Goal: Information Seeking & Learning: Learn about a topic

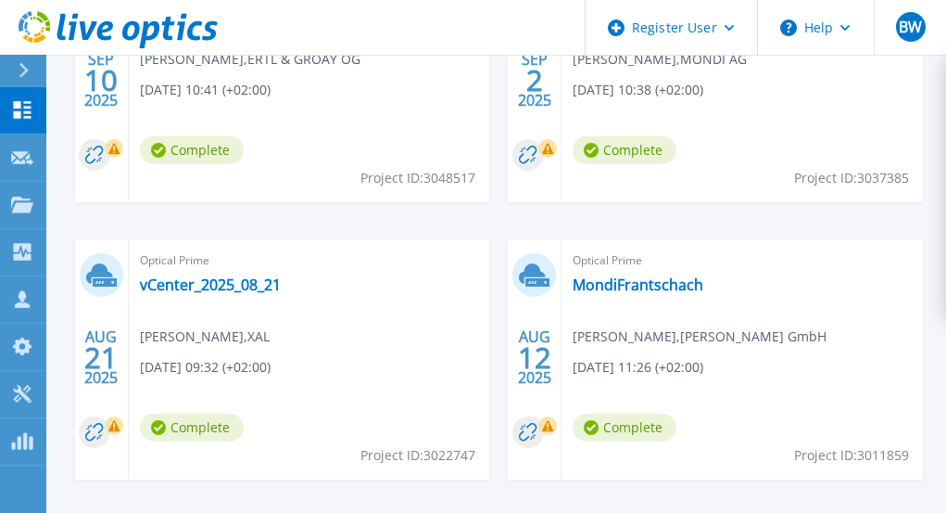
scroll to position [802, 0]
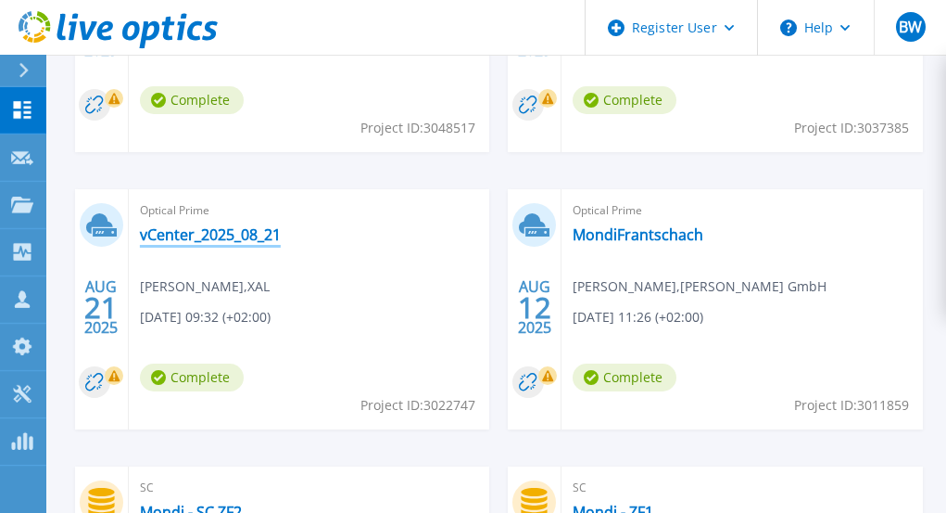
click at [235, 237] on link "vCenter_2025_08_21" at bounding box center [210, 234] width 141 height 19
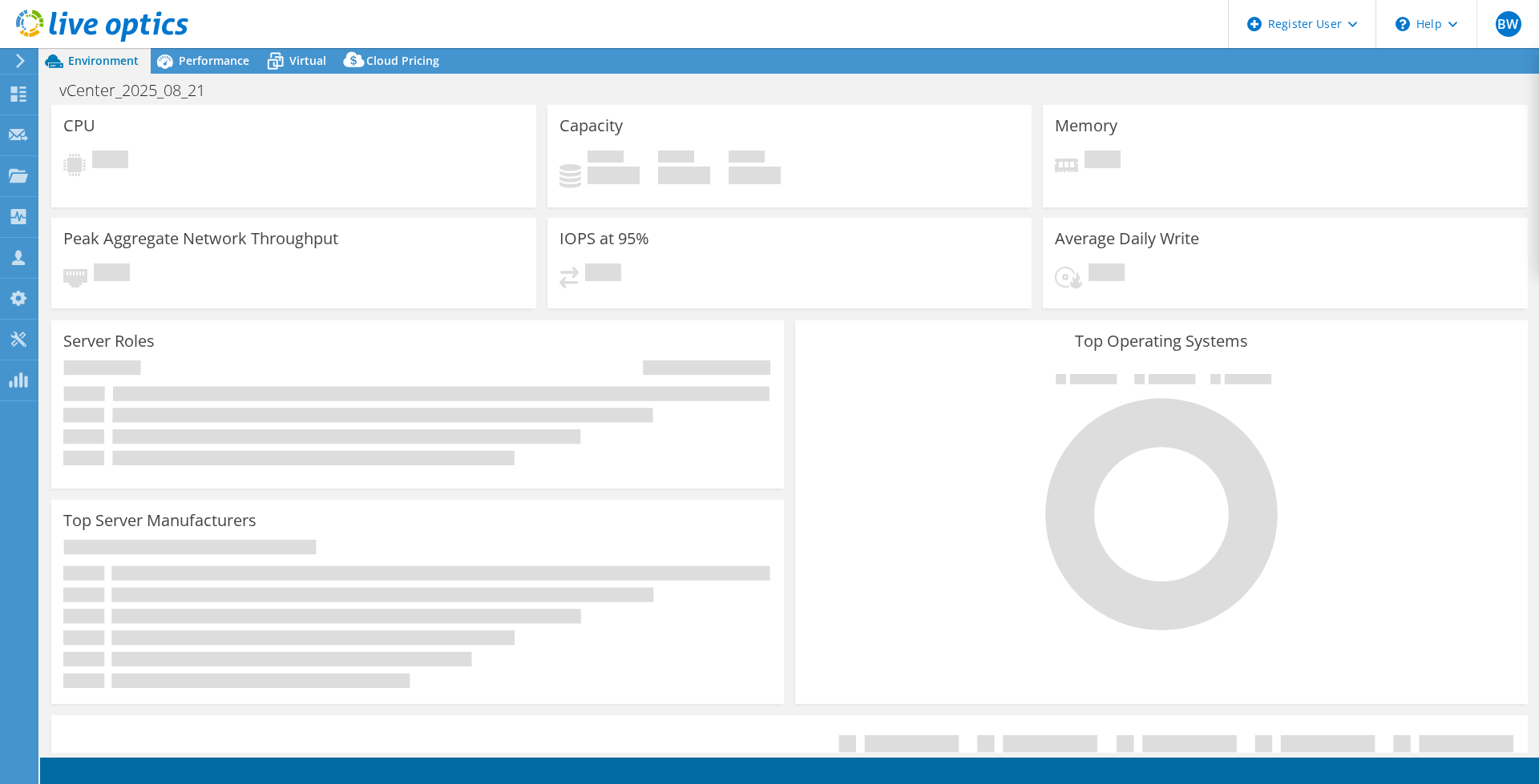
select select "EUFrankfurt"
select select "EUR"
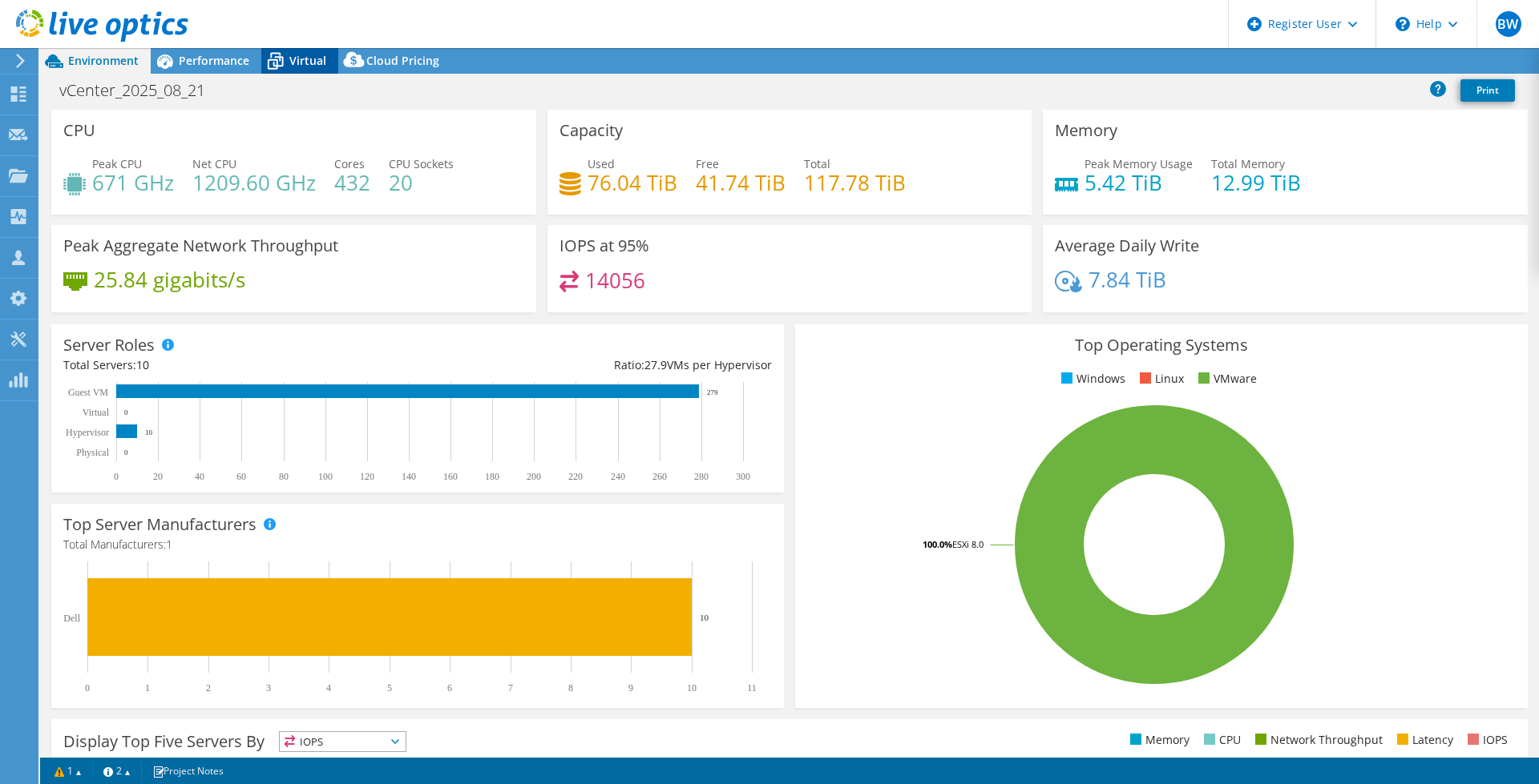
click at [289, 61] on icon at bounding box center [275, 61] width 28 height 28
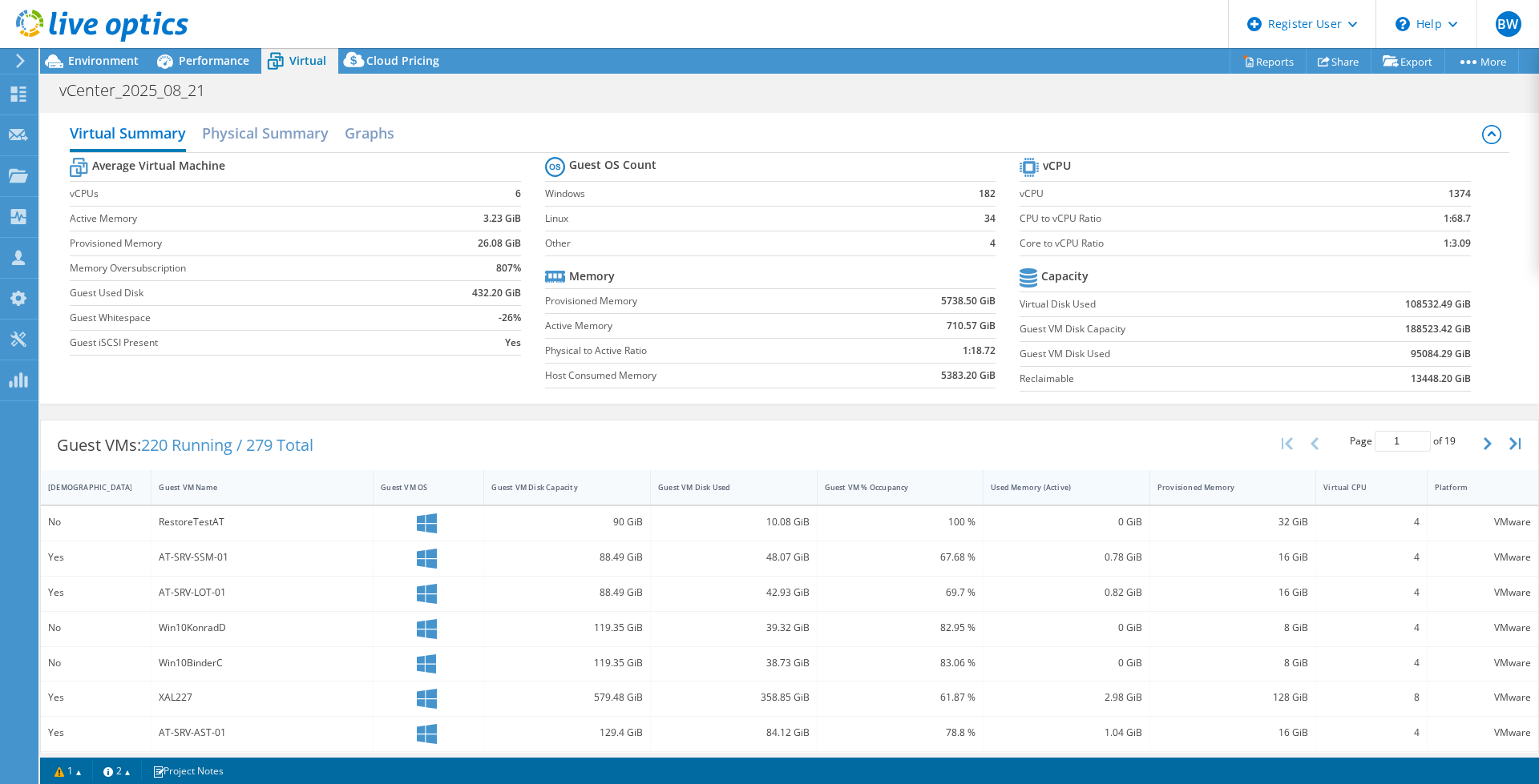
click at [1060, 492] on div "Used Memory (Active)" at bounding box center [1057, 488] width 132 height 10
click at [208, 51] on div "Performance" at bounding box center [206, 61] width 111 height 26
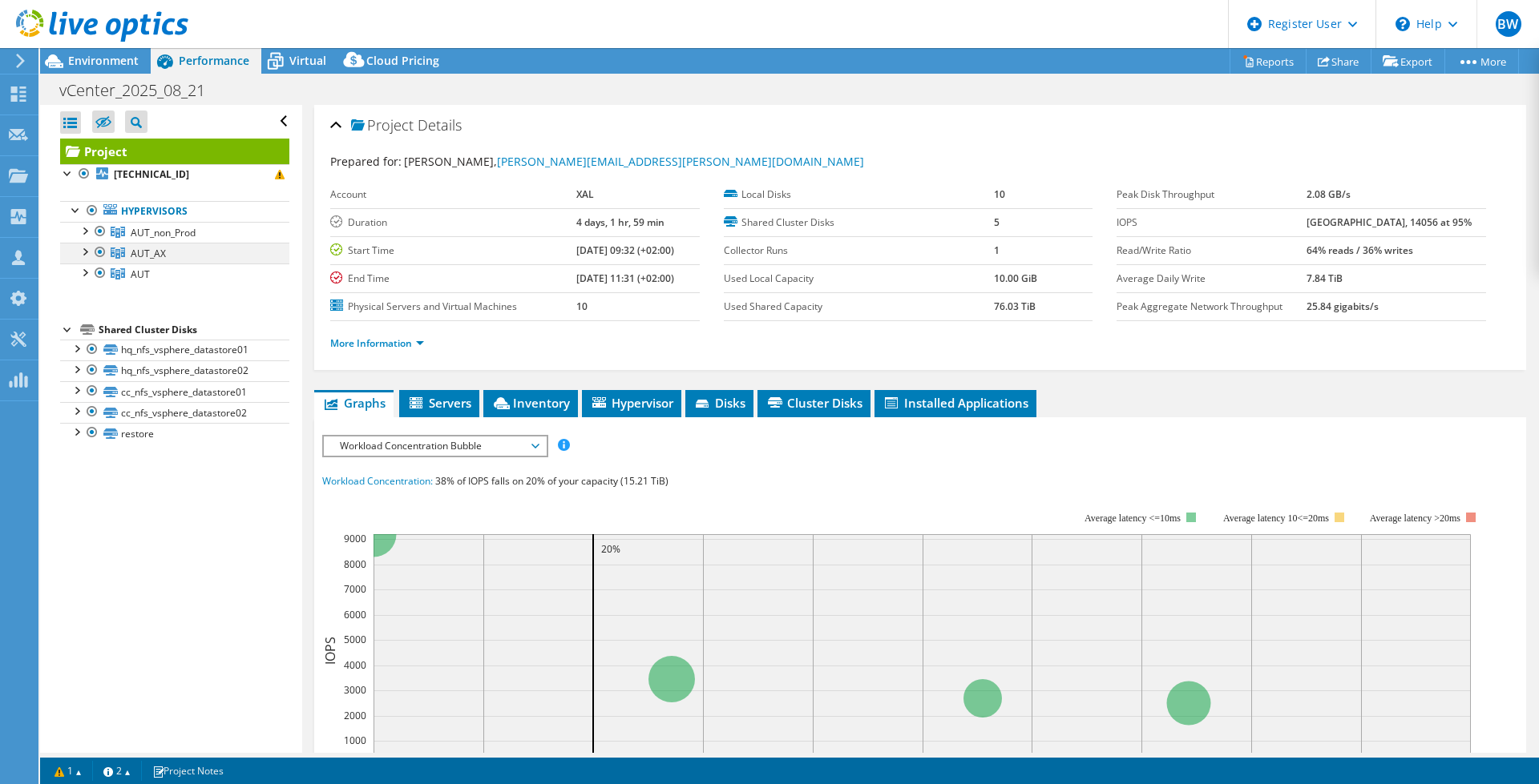
click at [86, 256] on div at bounding box center [84, 251] width 16 height 16
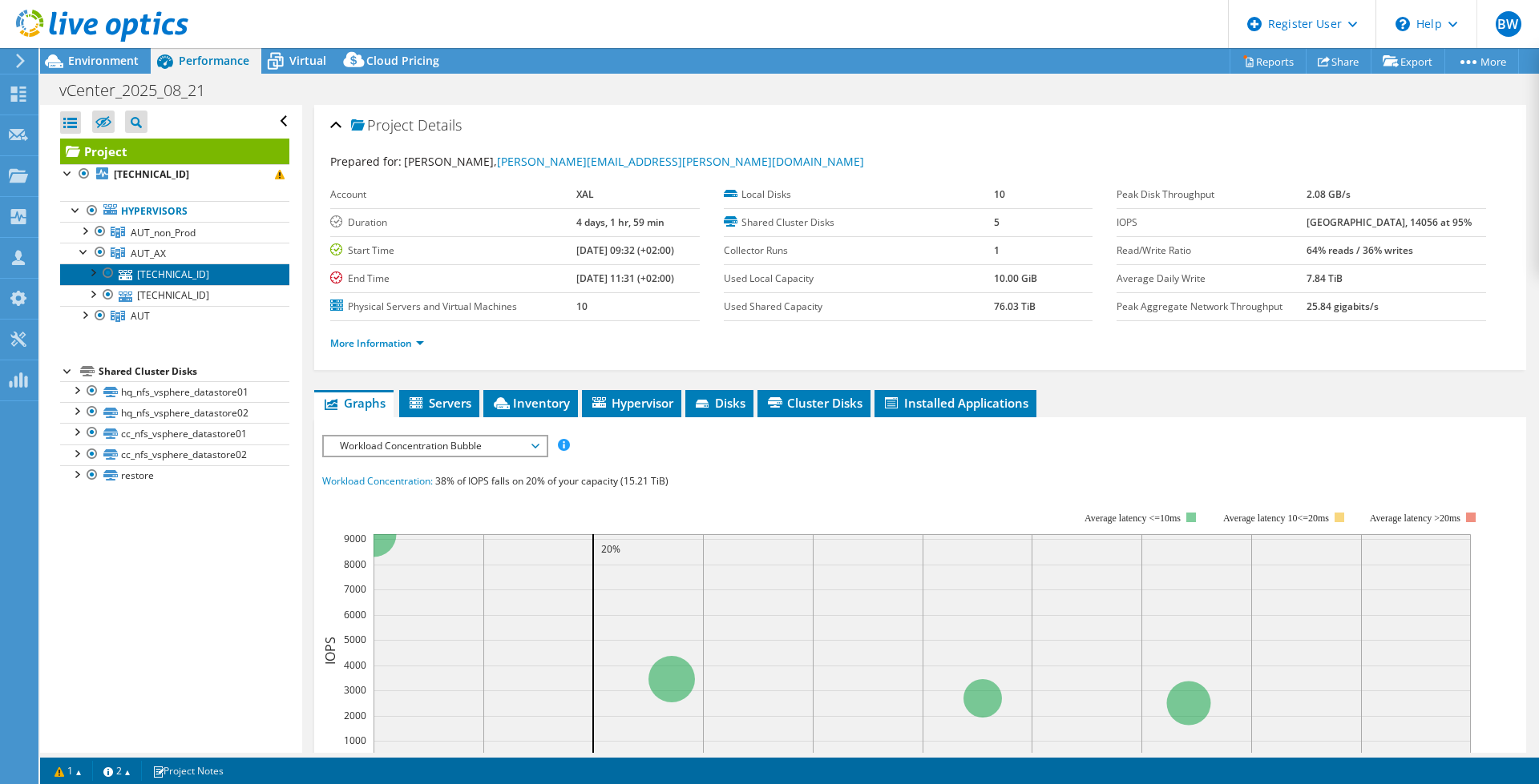
click at [188, 273] on link "[TECHNICAL_ID]" at bounding box center [175, 274] width 229 height 21
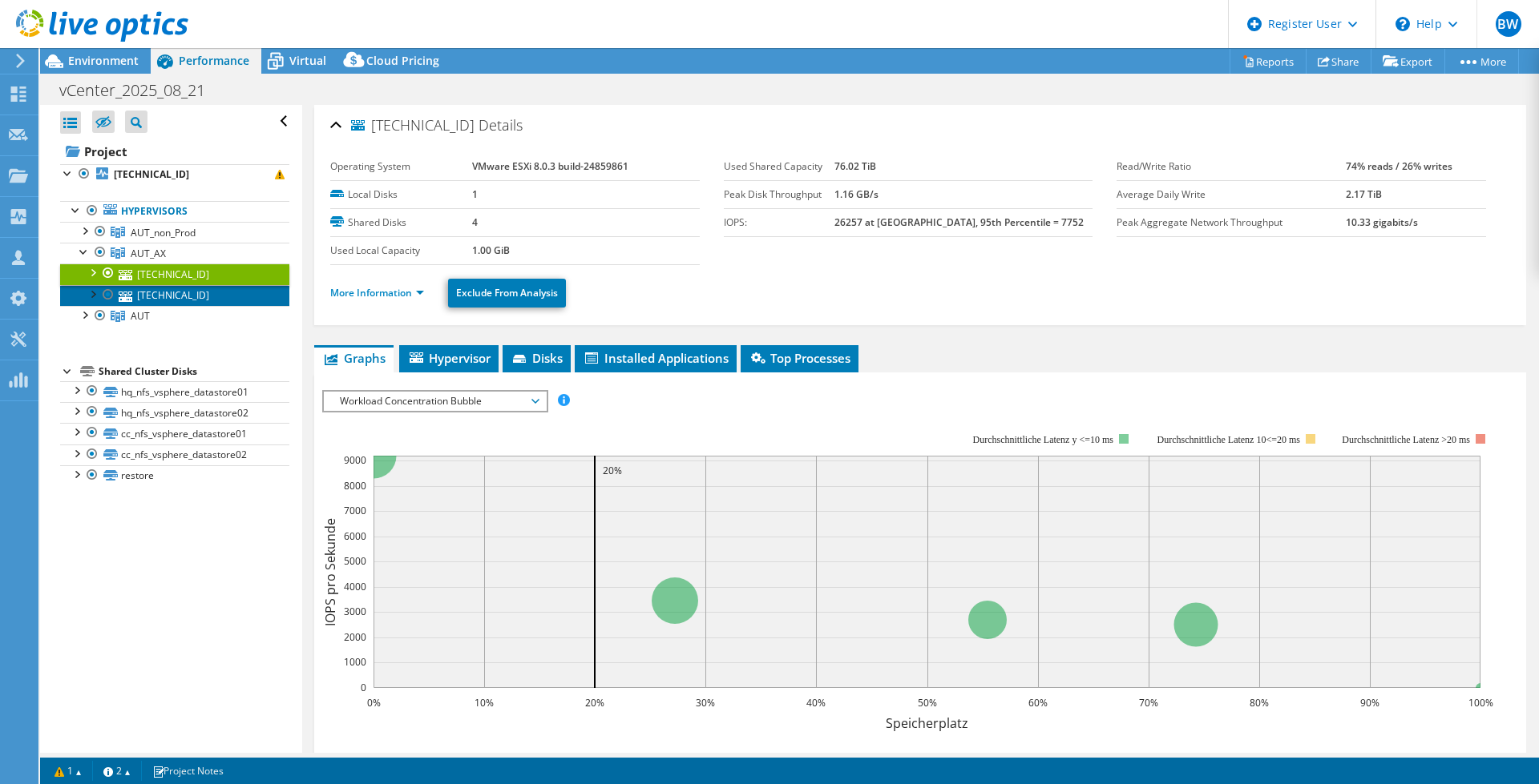
click at [172, 288] on link "[TECHNICAL_ID]" at bounding box center [175, 296] width 229 height 21
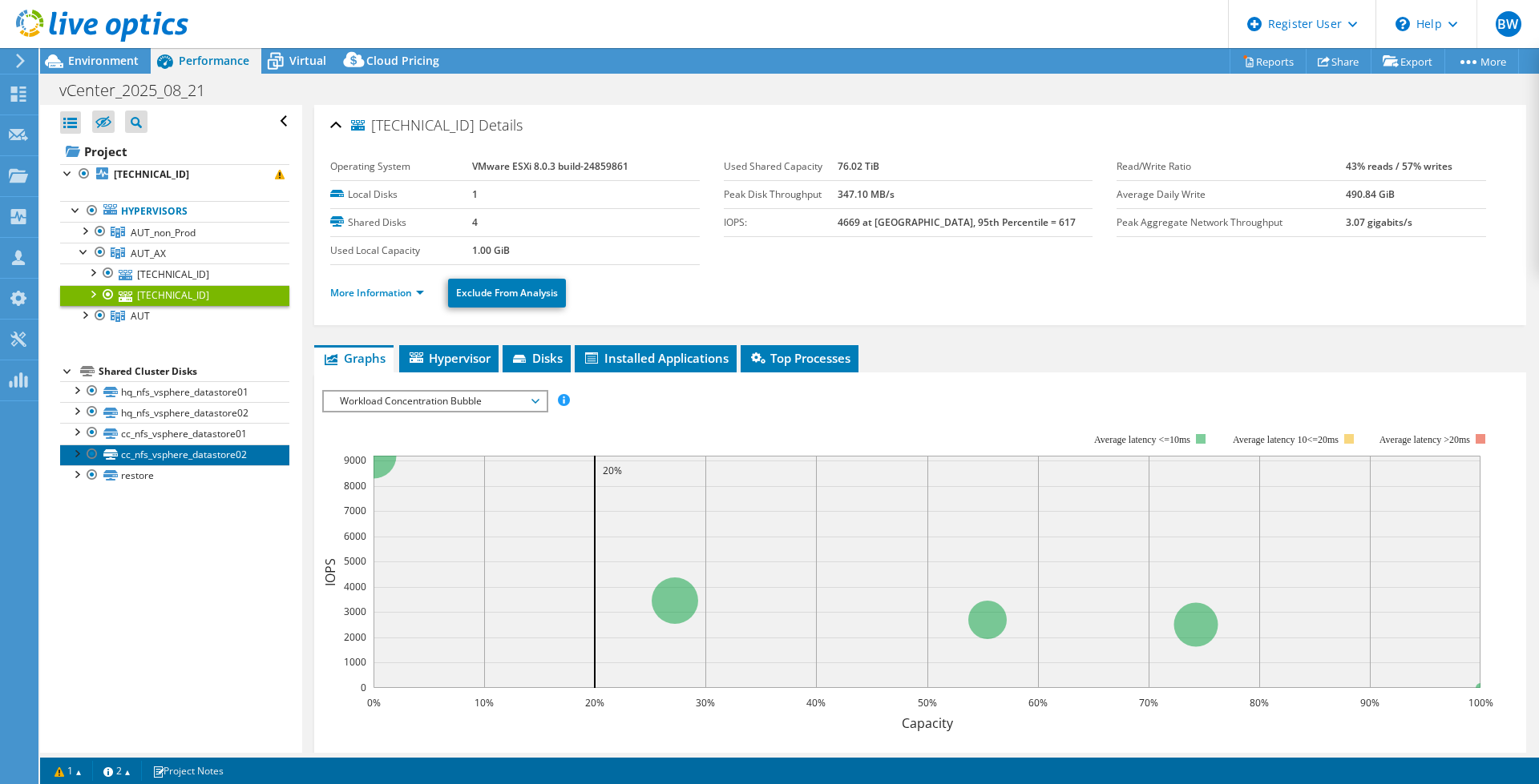
click at [198, 456] on link "cc_nfs_vsphere_datastore02" at bounding box center [175, 455] width 229 height 21
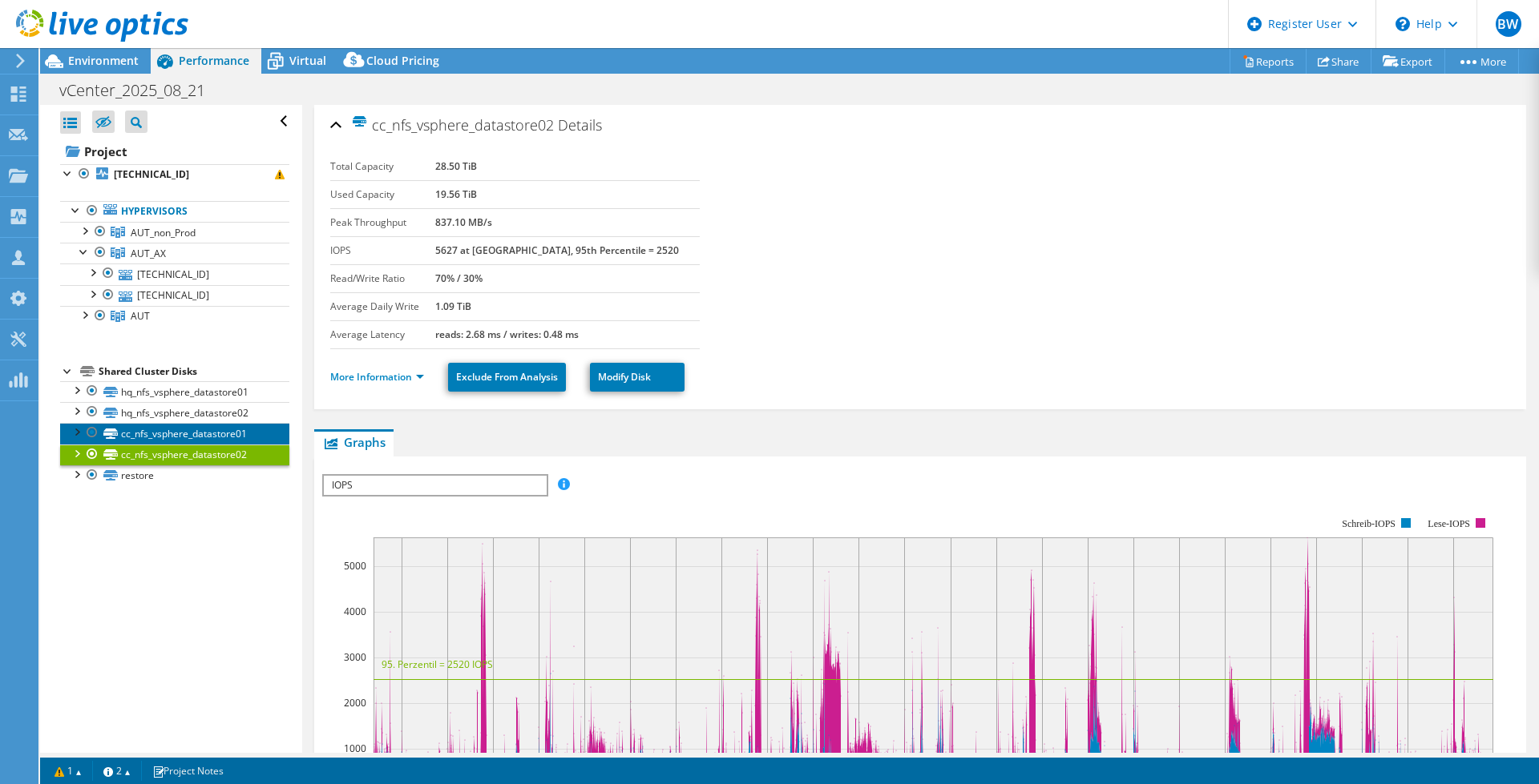
click at [219, 434] on link "cc_nfs_vsphere_datastore01" at bounding box center [175, 433] width 229 height 21
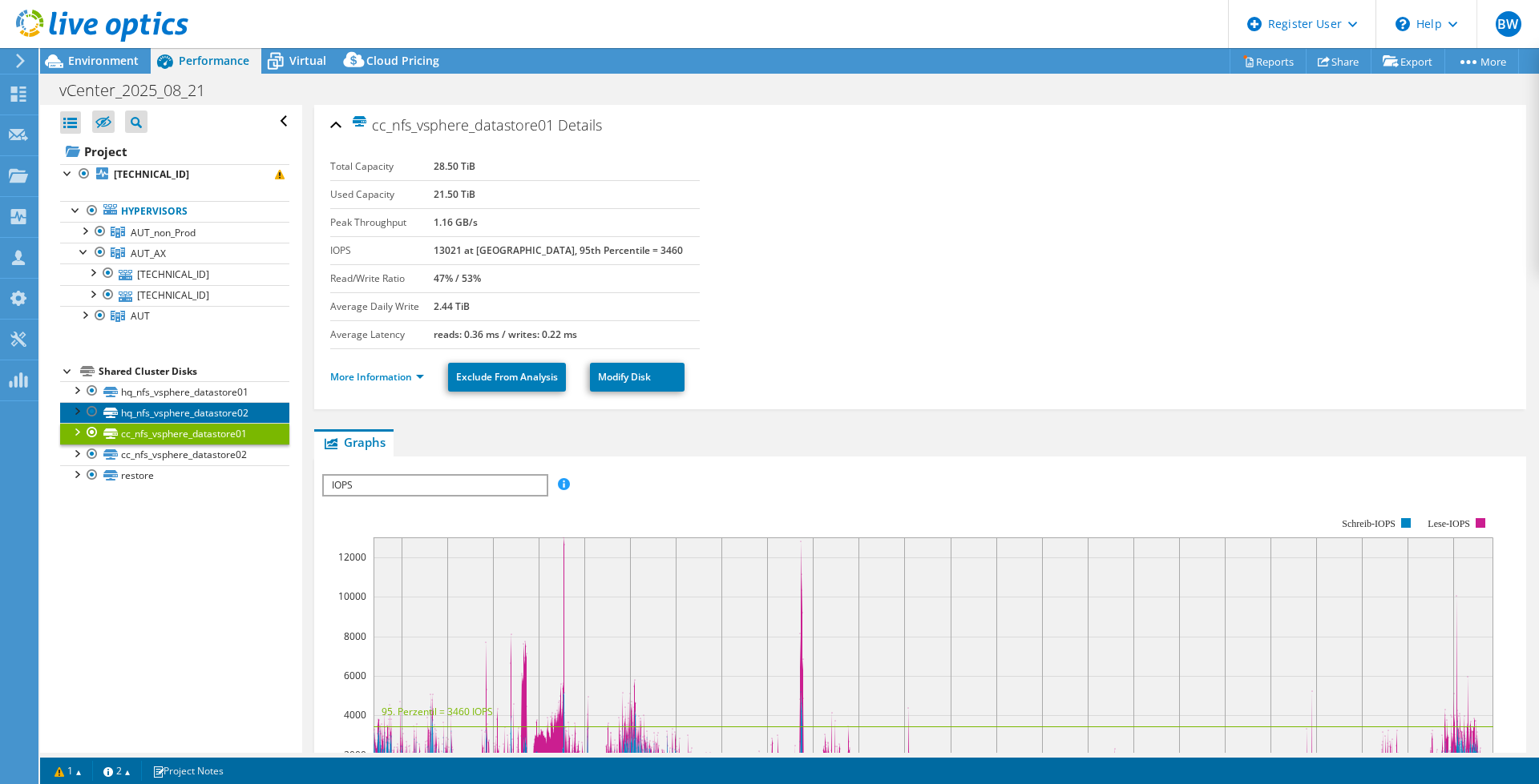
click at [208, 411] on link "hq_nfs_vsphere_datastore02" at bounding box center [175, 412] width 229 height 21
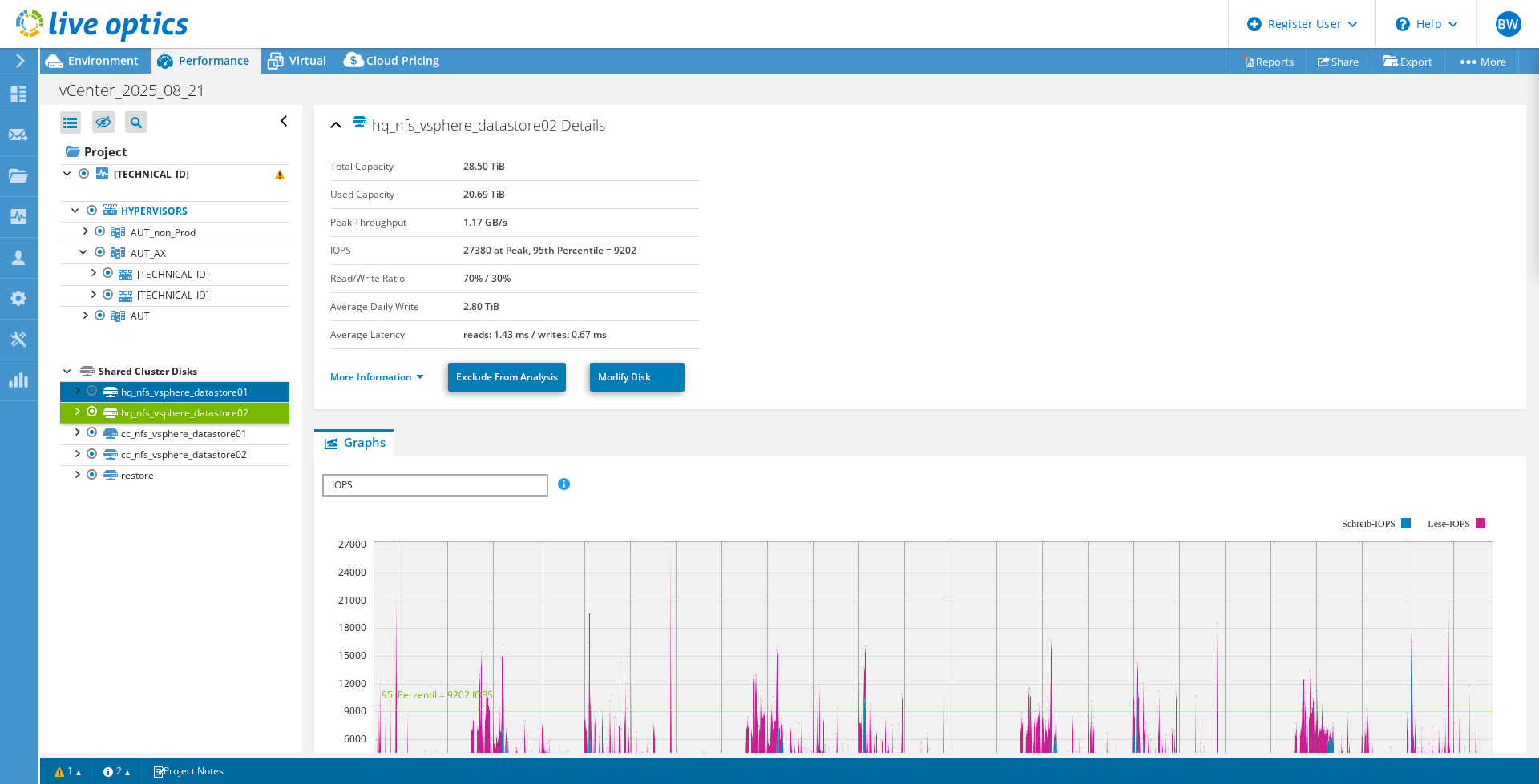
click at [201, 389] on link "hq_nfs_vsphere_datastore01" at bounding box center [175, 392] width 229 height 21
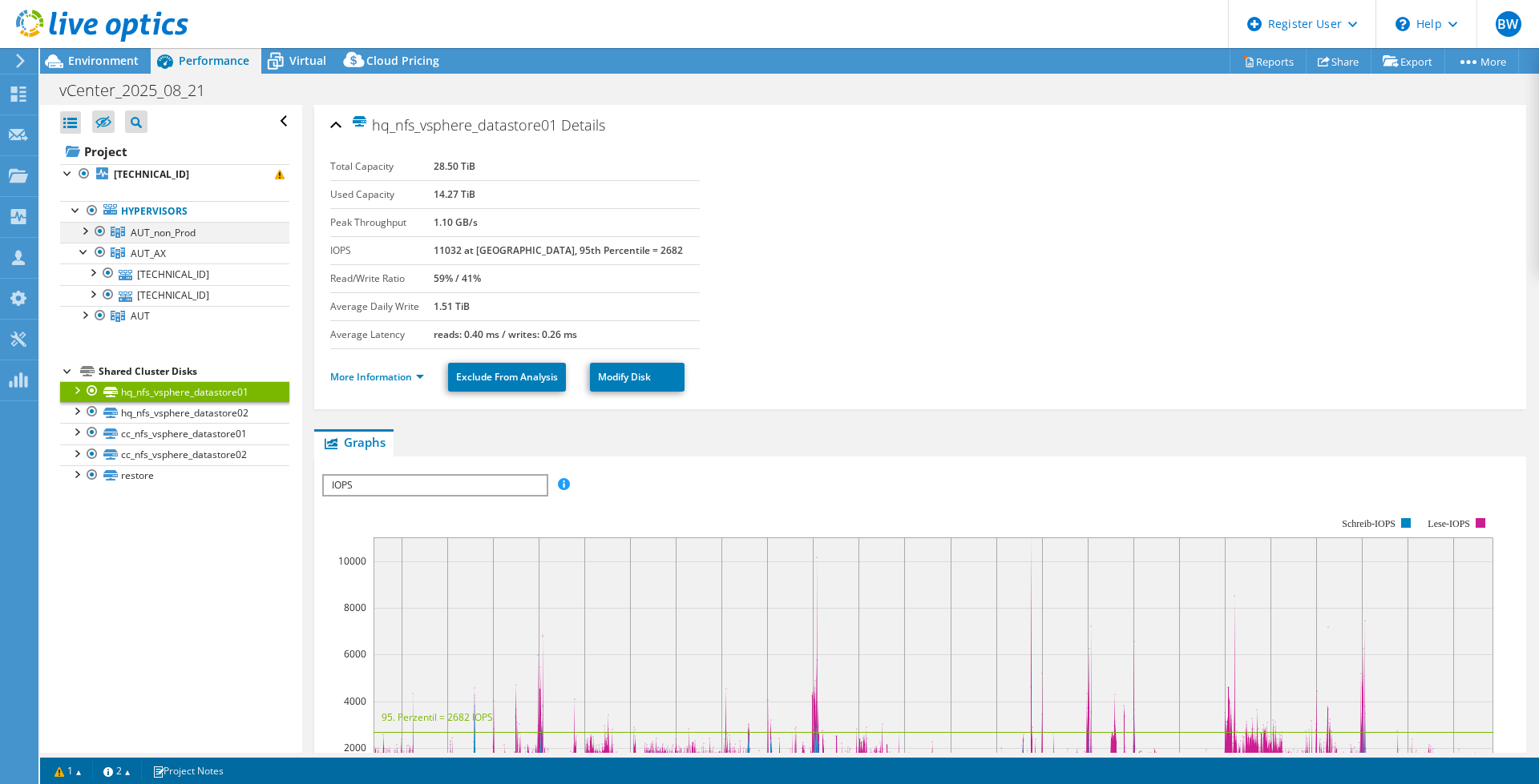
click at [87, 233] on div at bounding box center [84, 230] width 16 height 16
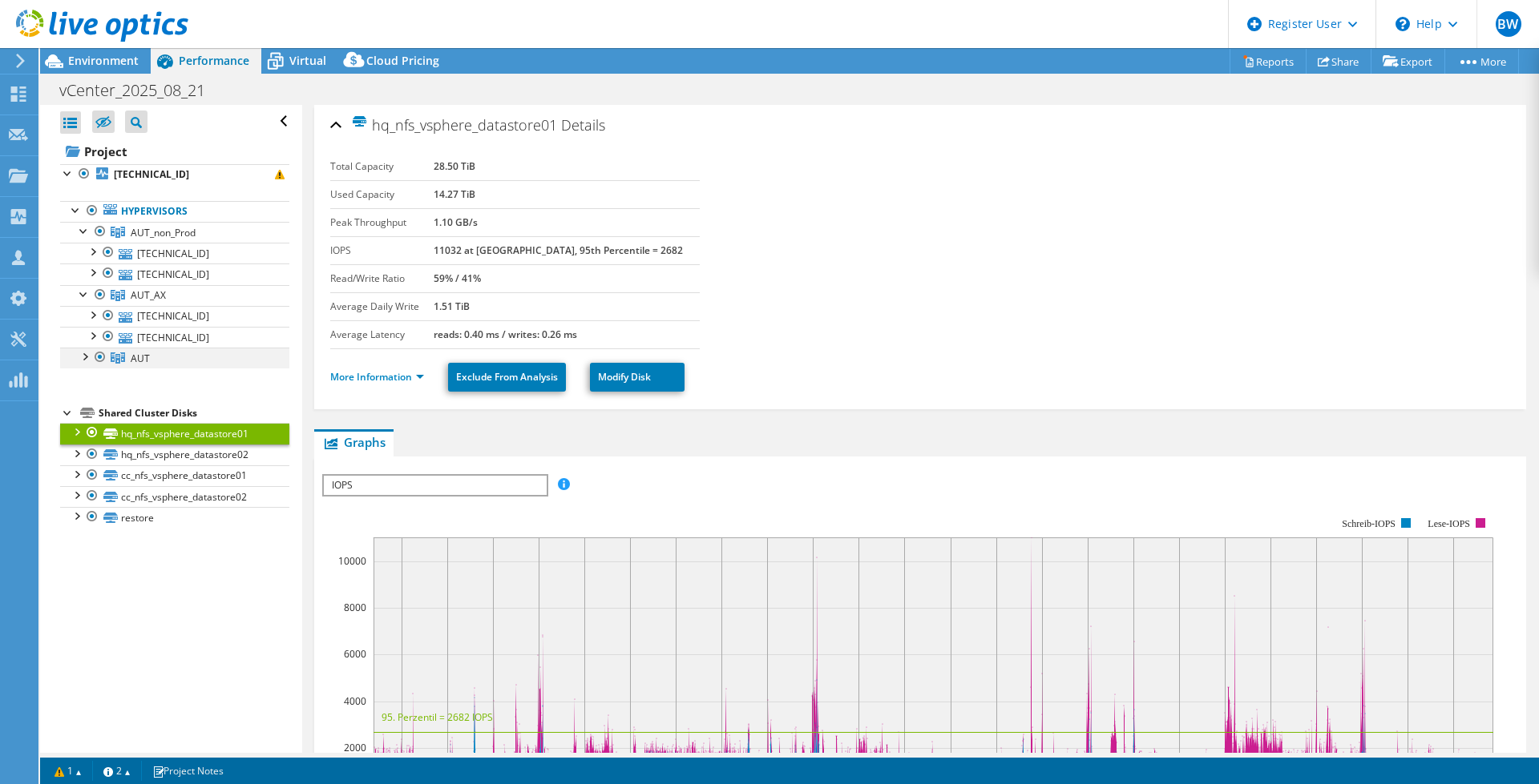
click at [83, 356] on div at bounding box center [84, 355] width 16 height 16
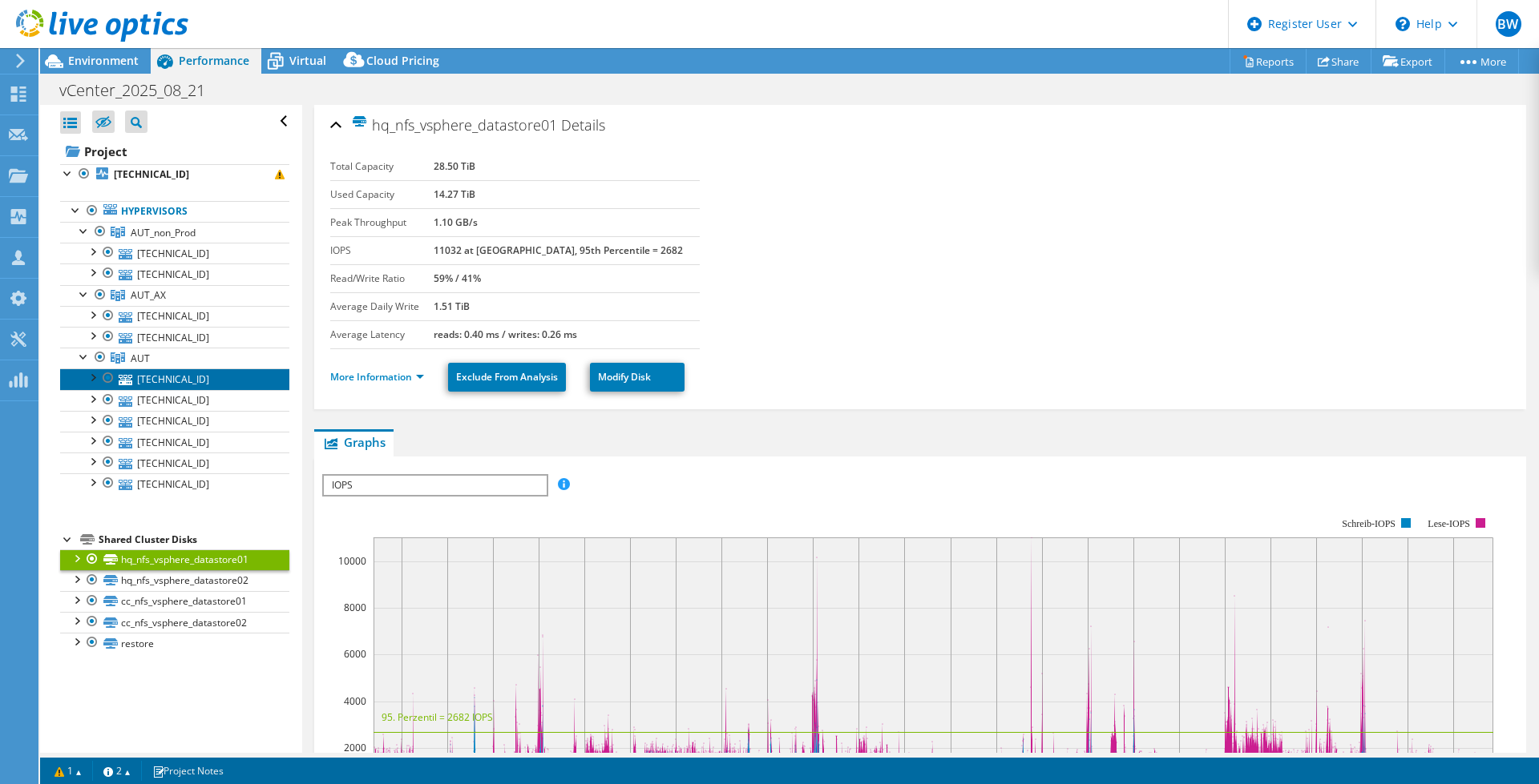
click at [165, 378] on link "[TECHNICAL_ID]" at bounding box center [175, 379] width 229 height 21
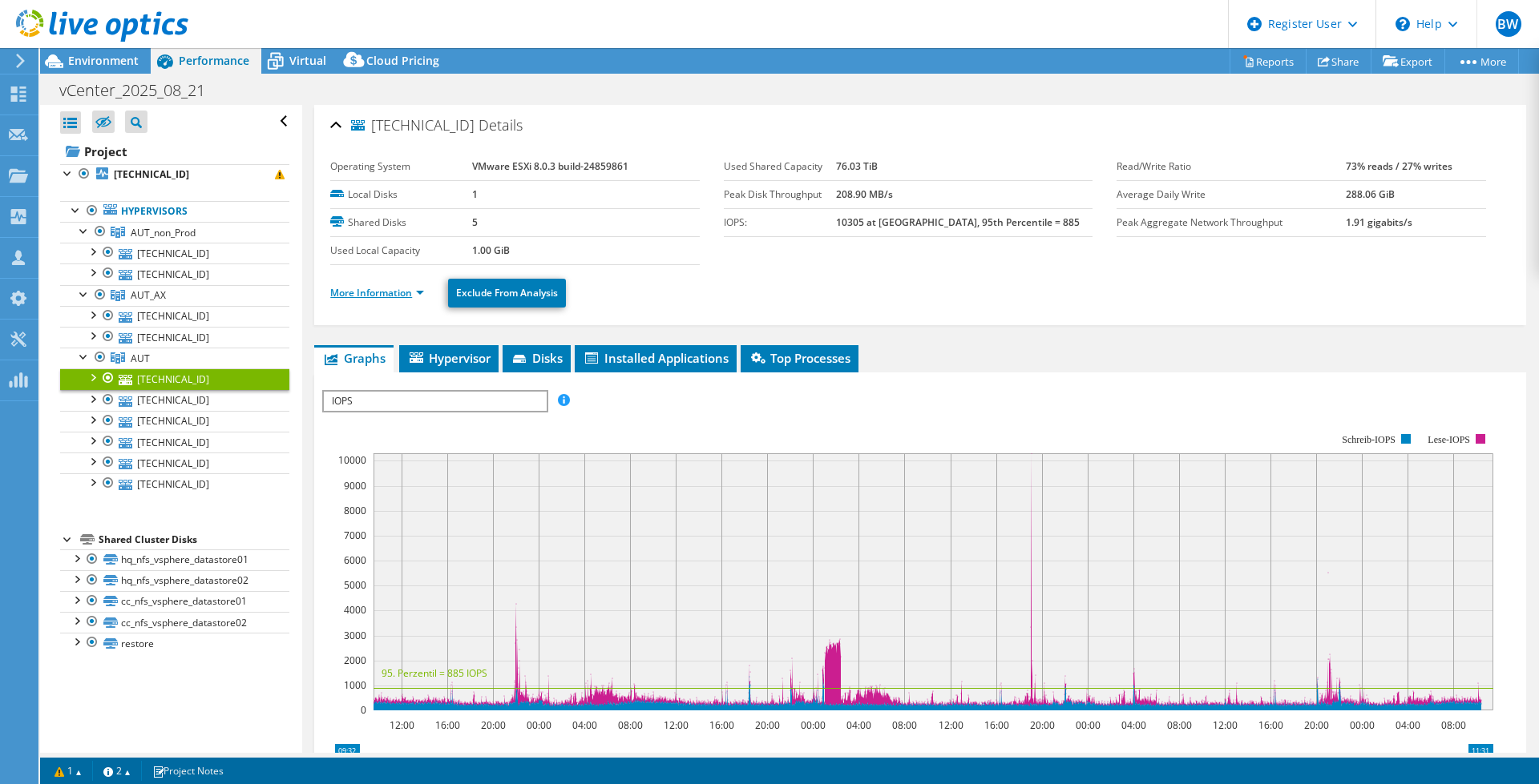
click at [422, 295] on link "More Information" at bounding box center [377, 293] width 93 height 14
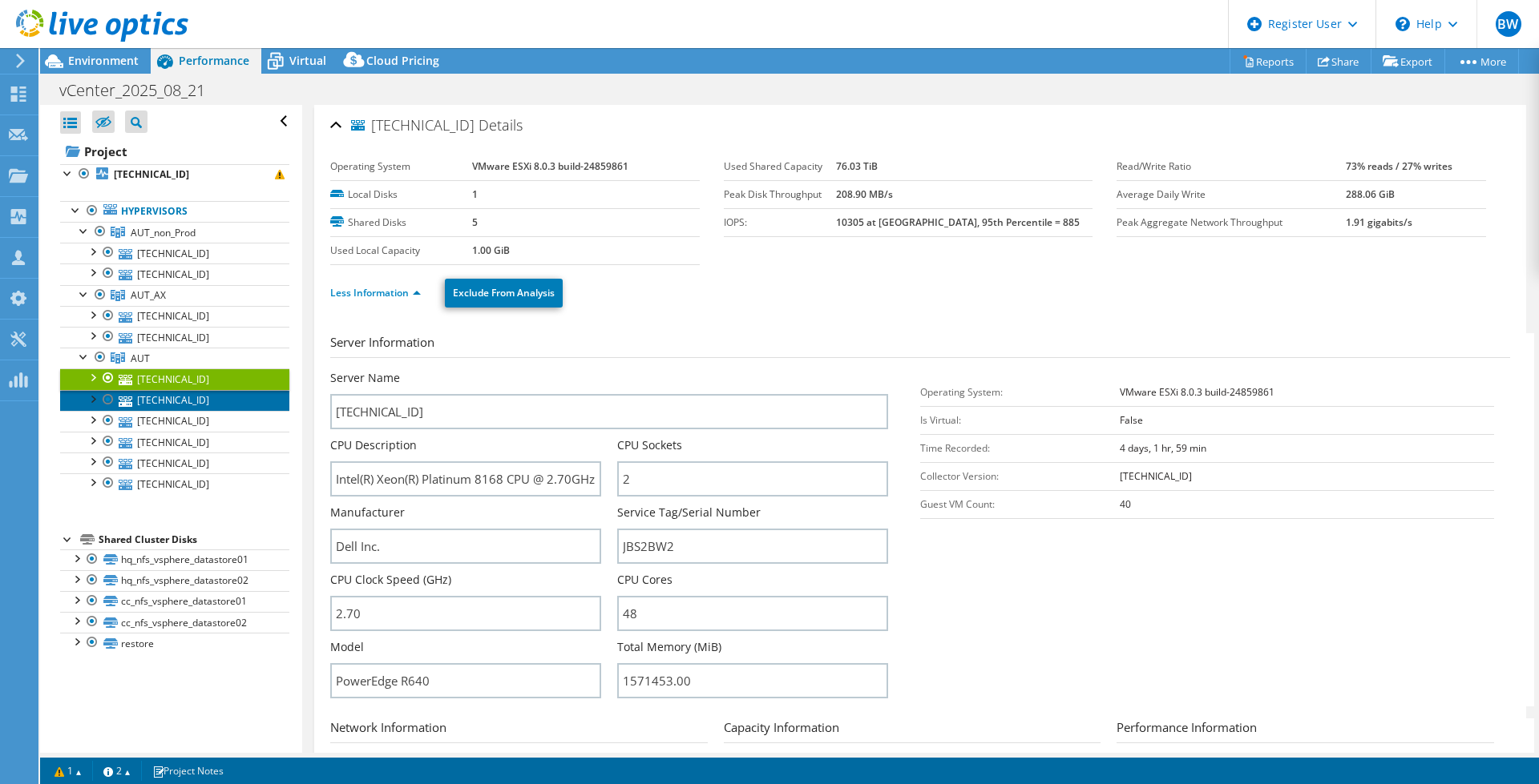
click at [194, 399] on link "[TECHNICAL_ID]" at bounding box center [175, 400] width 229 height 21
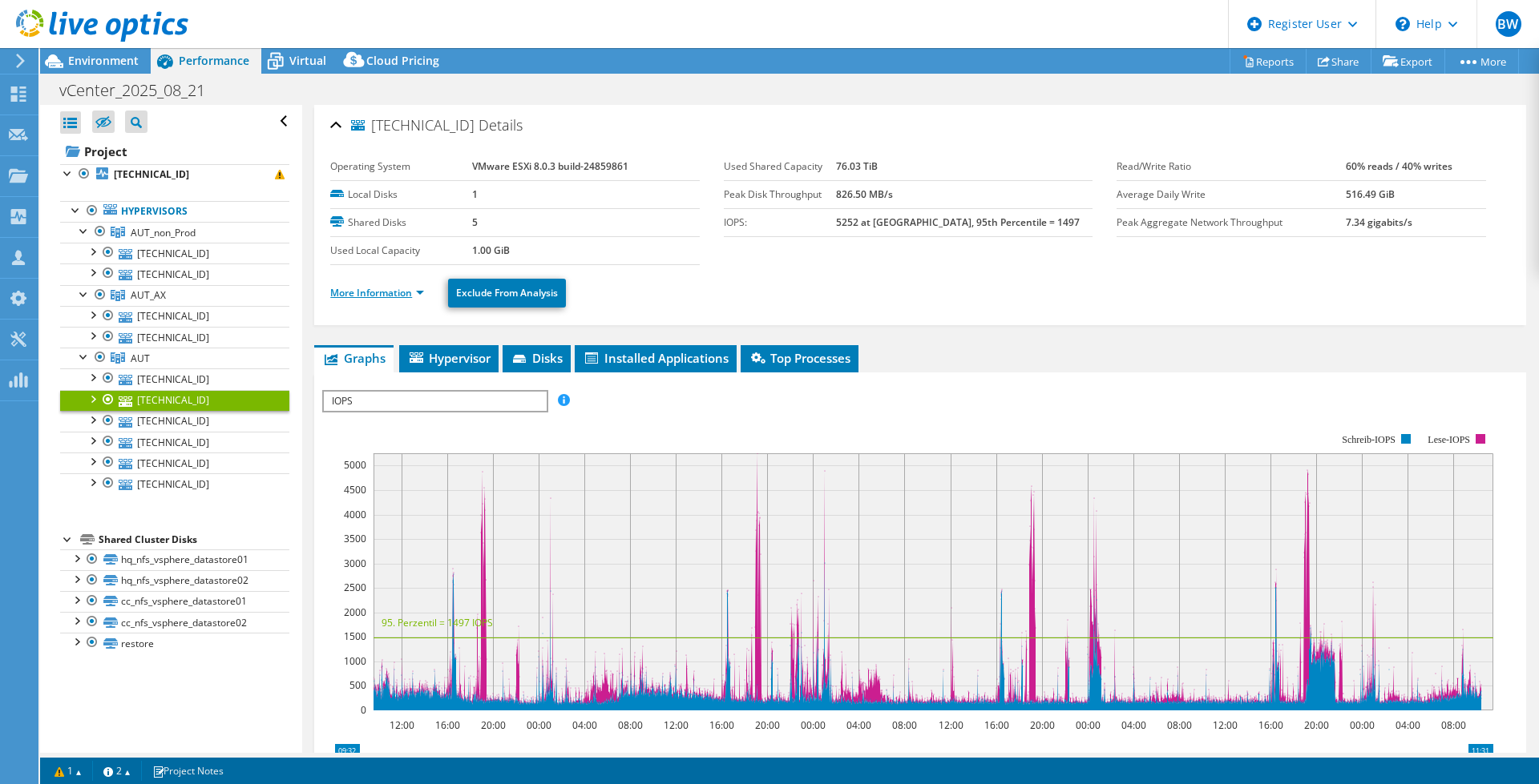
click at [409, 296] on link "More Information" at bounding box center [377, 293] width 93 height 14
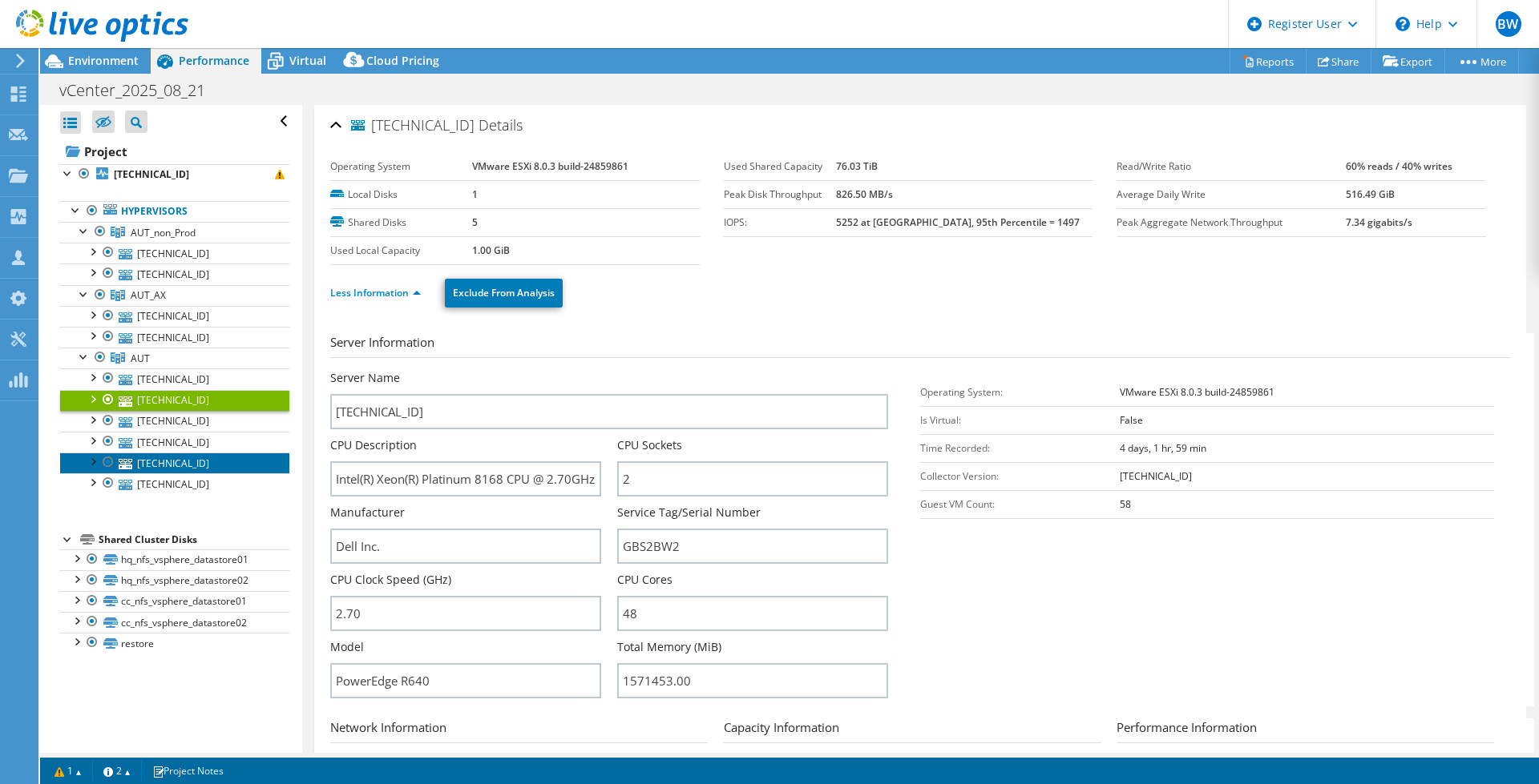
click at [177, 462] on link "[TECHNICAL_ID]" at bounding box center [175, 463] width 229 height 21
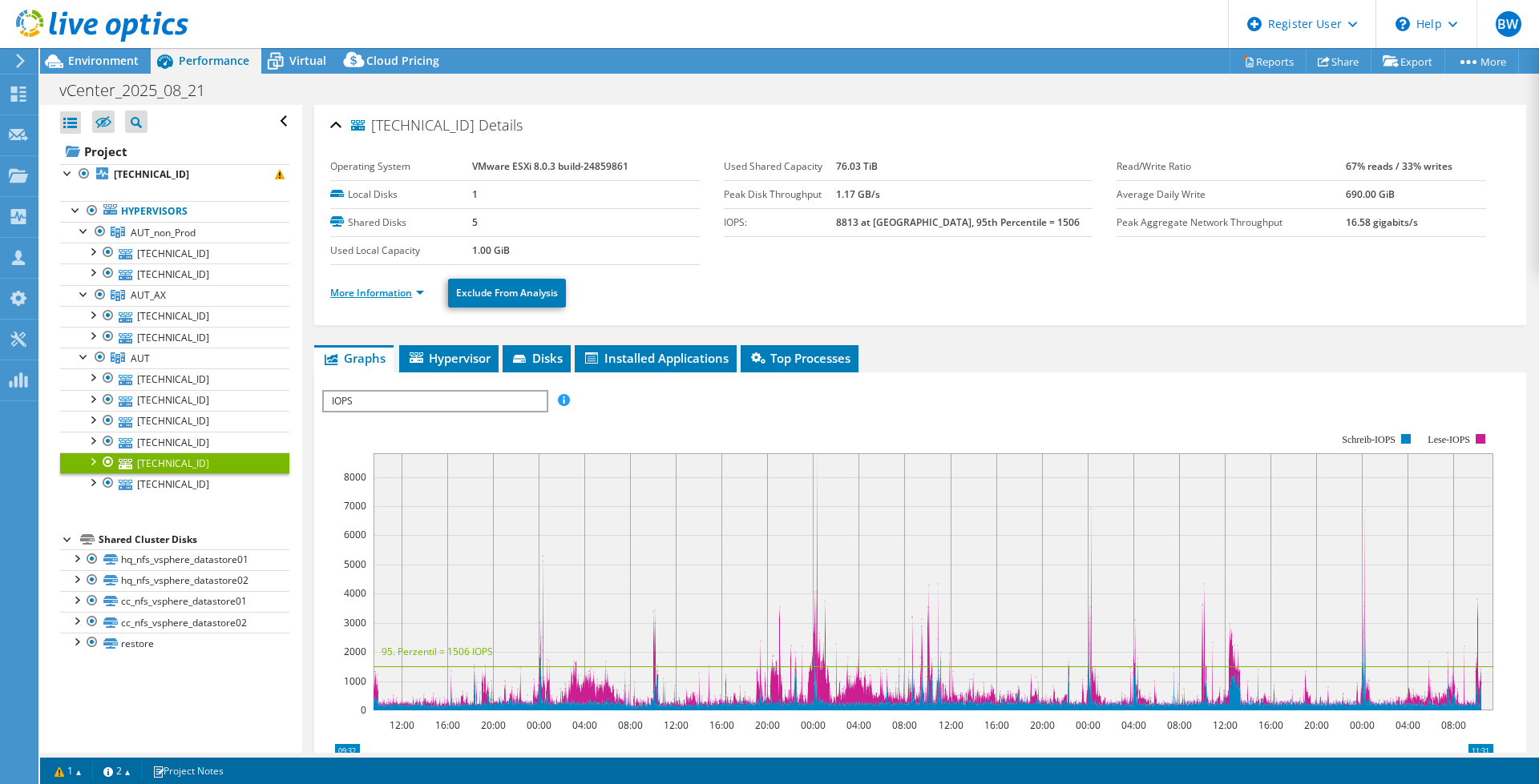
click at [411, 296] on link "More Information" at bounding box center [377, 293] width 93 height 14
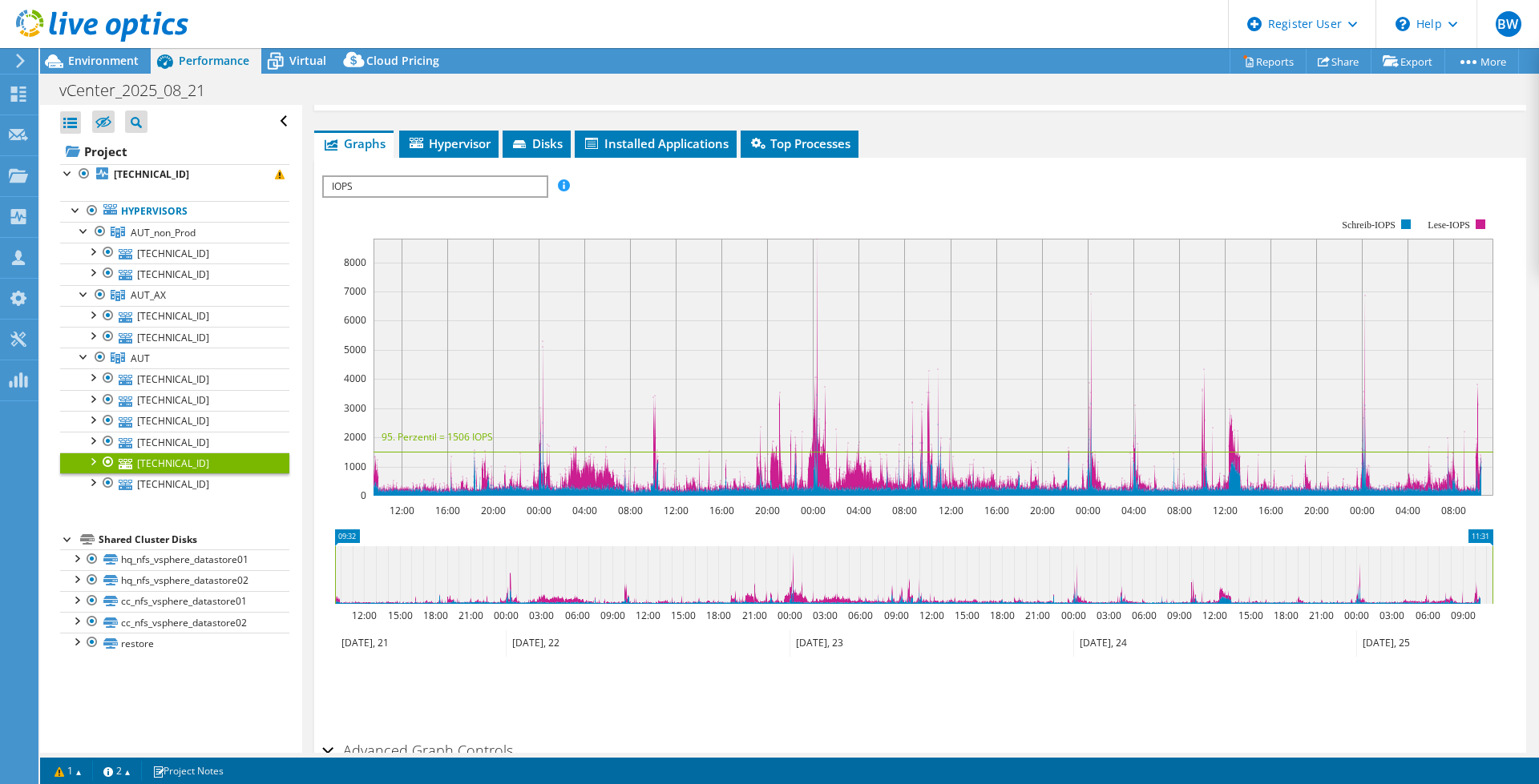
scroll to position [948, 0]
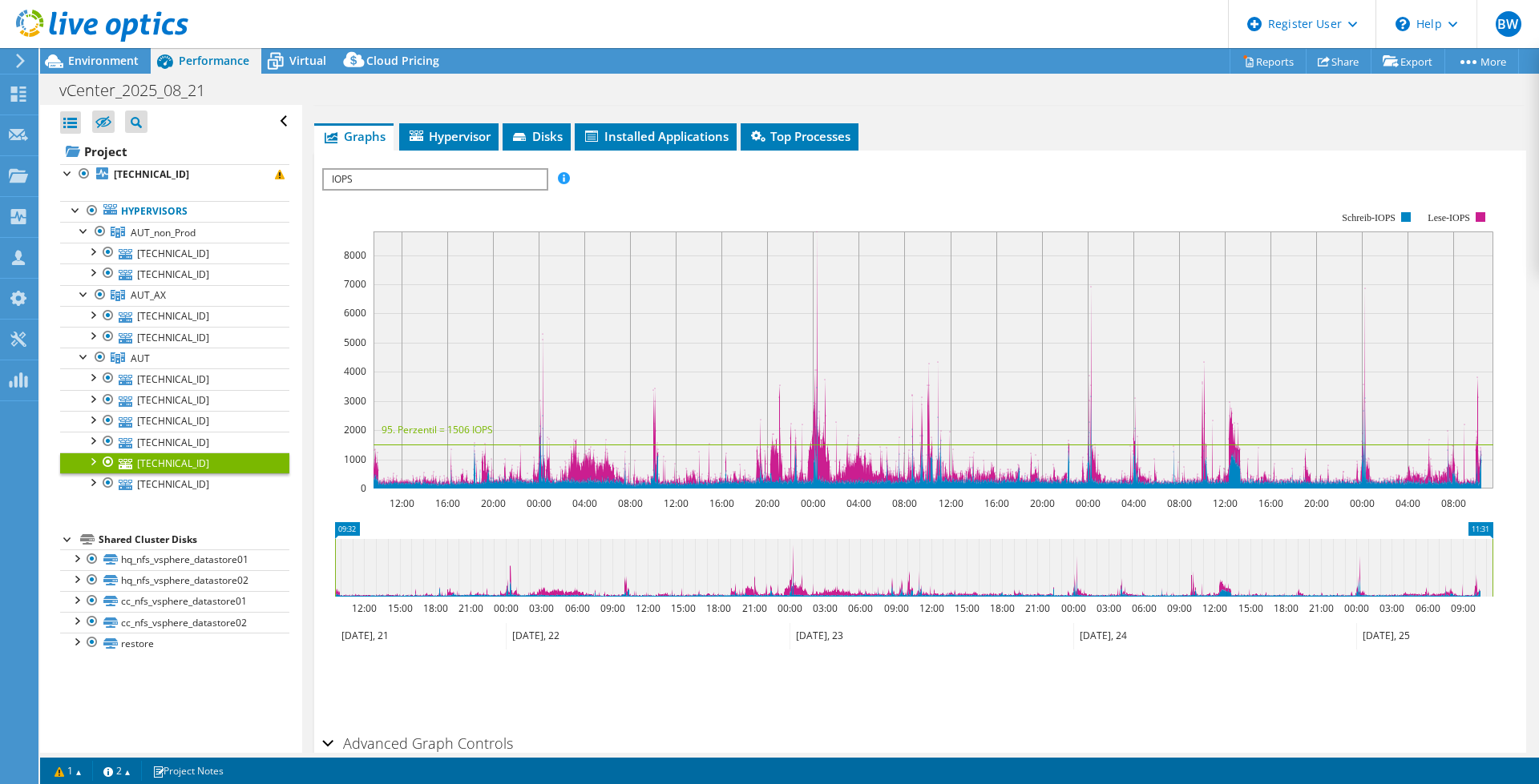
click at [527, 179] on span "IOPS" at bounding box center [434, 179] width 222 height 19
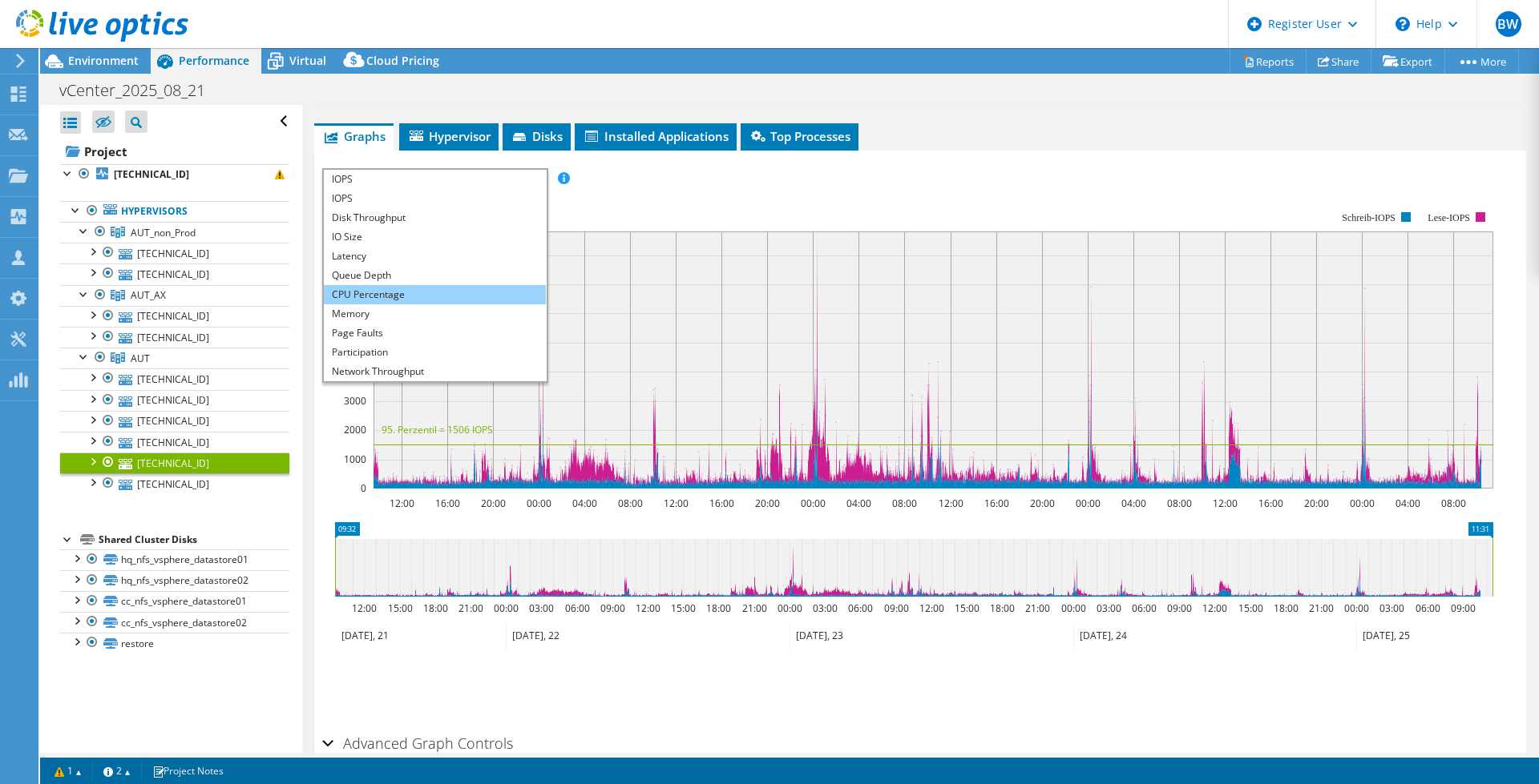
click at [374, 290] on li "CPU Percentage" at bounding box center [434, 295] width 222 height 19
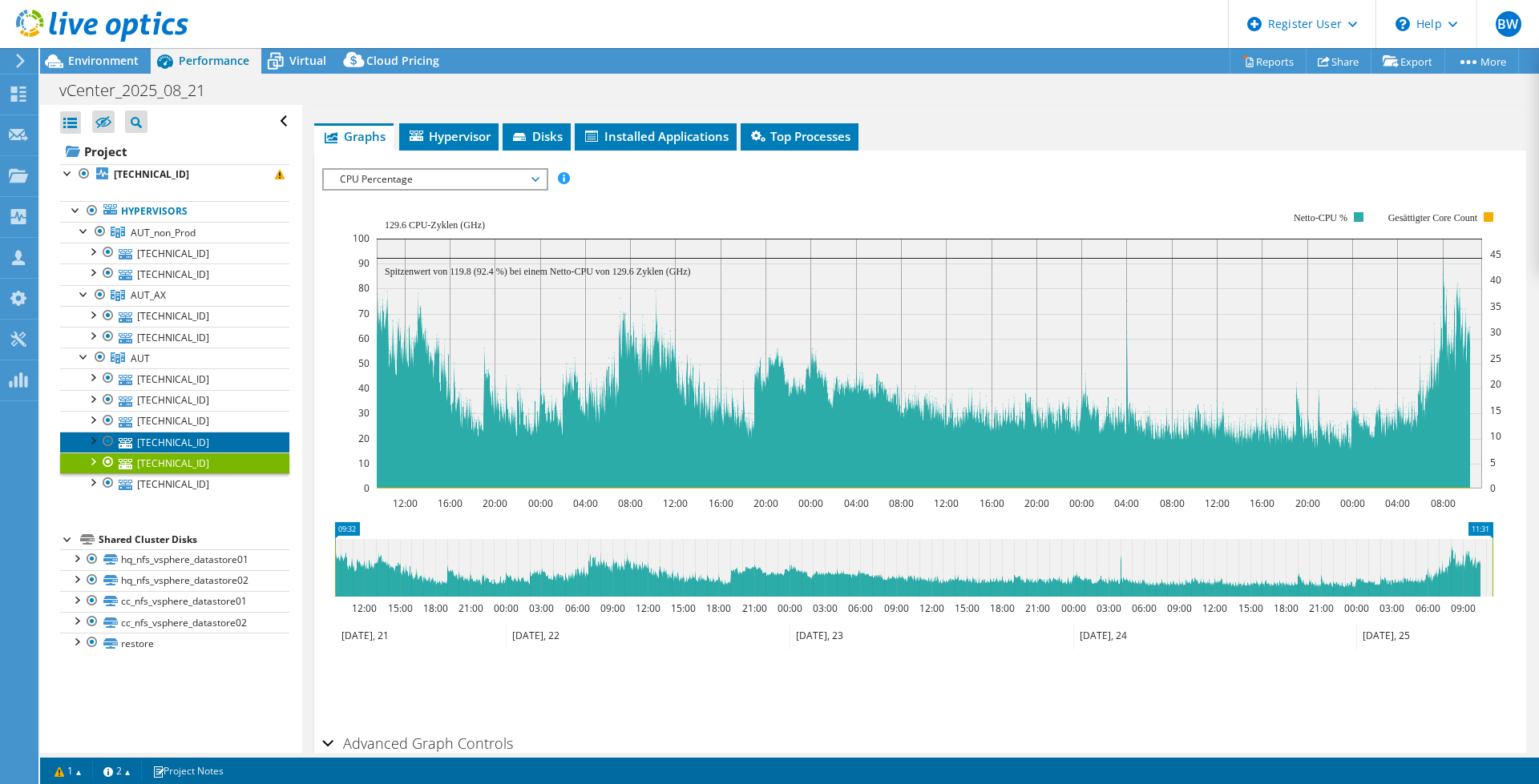
click at [193, 443] on link "[TECHNICAL_ID]" at bounding box center [175, 443] width 229 height 21
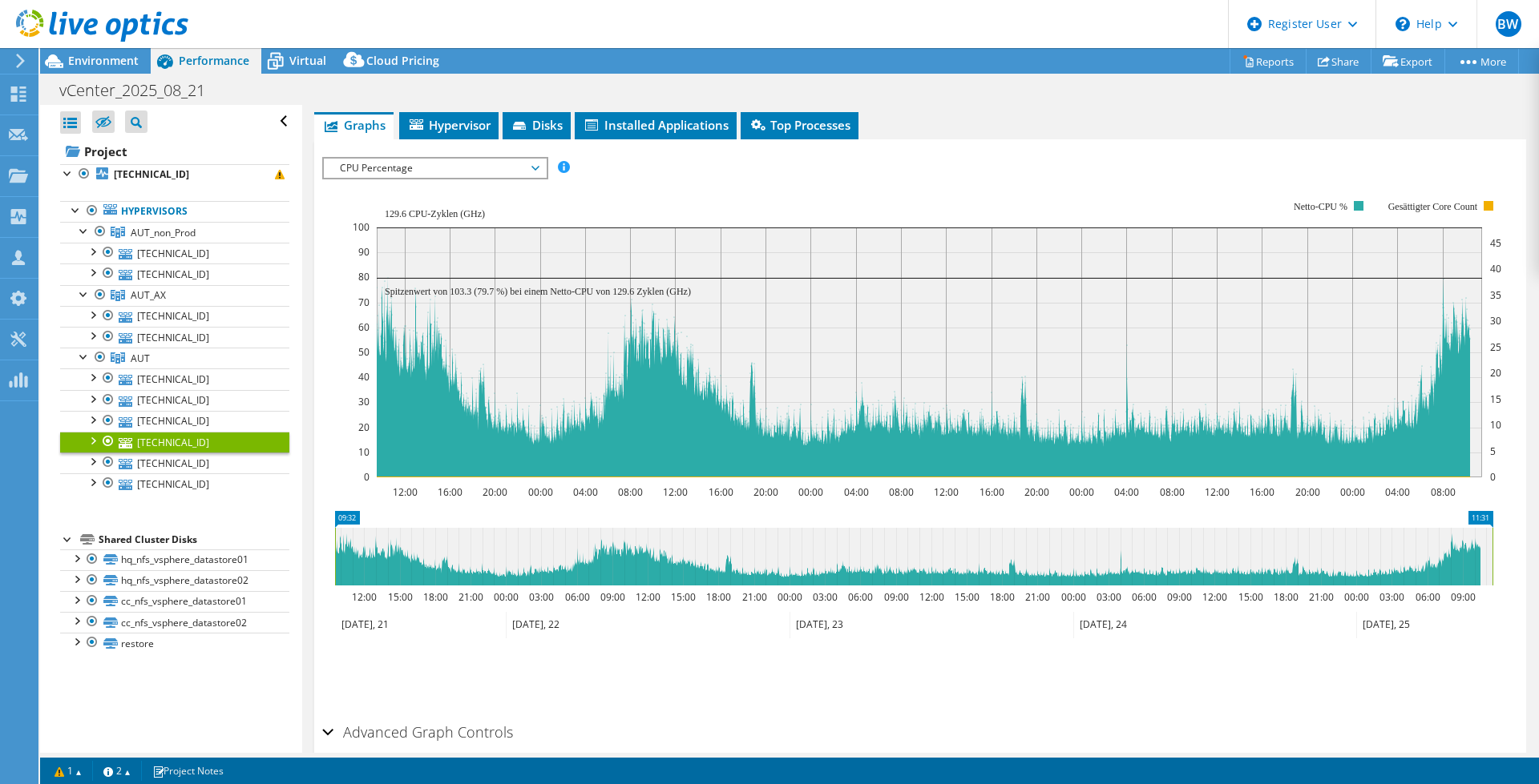
scroll to position [222, 0]
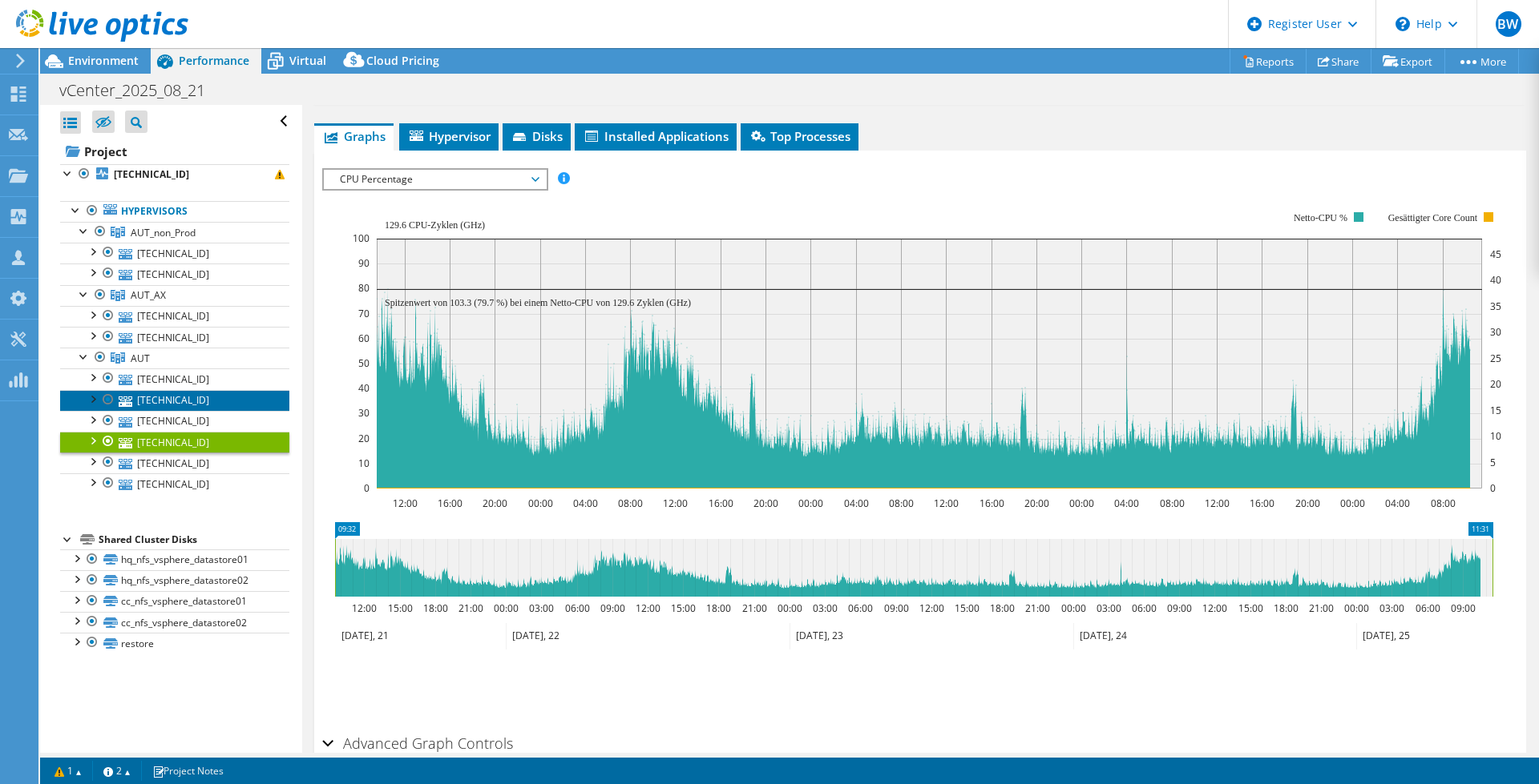
click at [182, 397] on link "[TECHNICAL_ID]" at bounding box center [175, 400] width 229 height 21
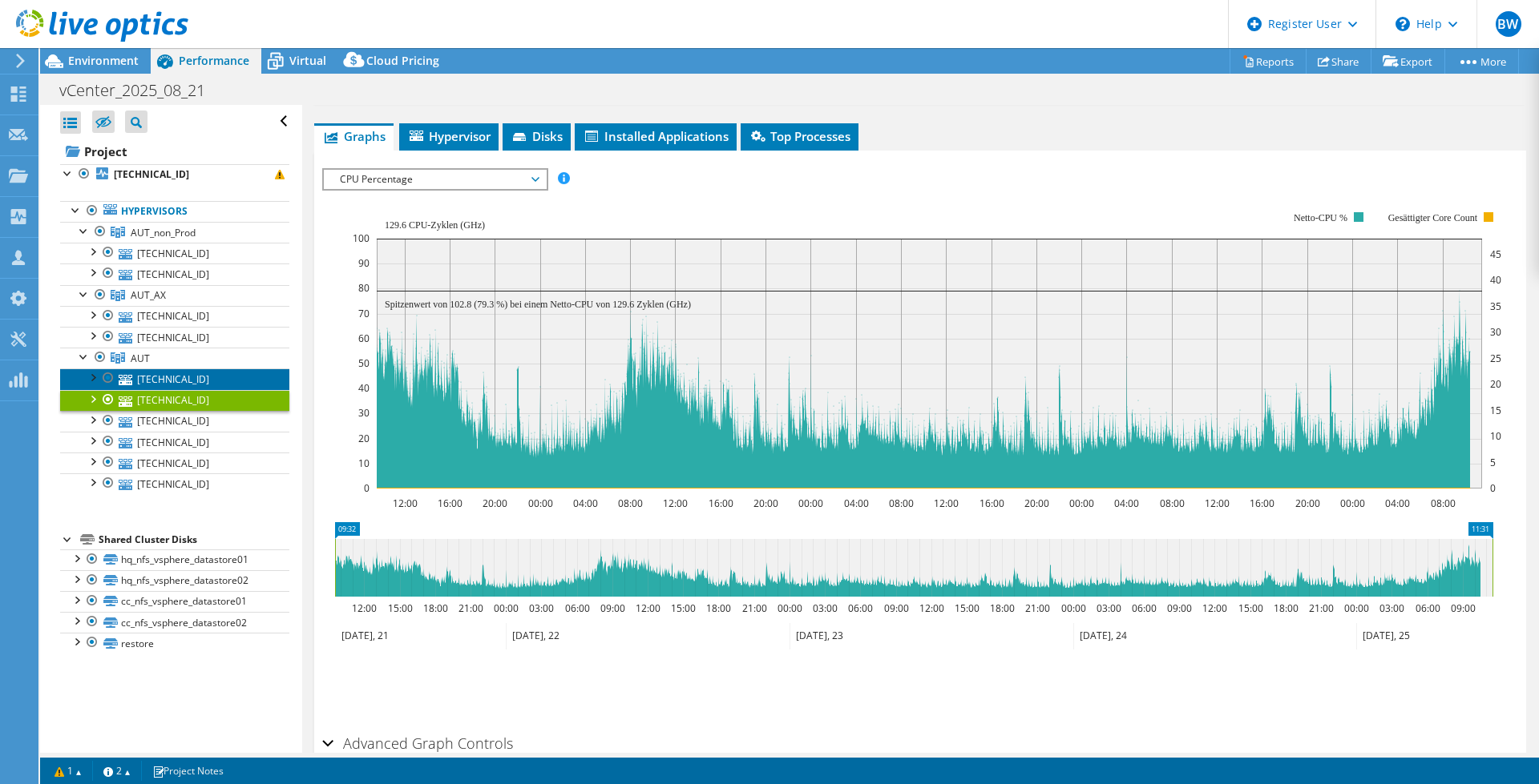
click at [195, 386] on link "[TECHNICAL_ID]" at bounding box center [175, 379] width 229 height 21
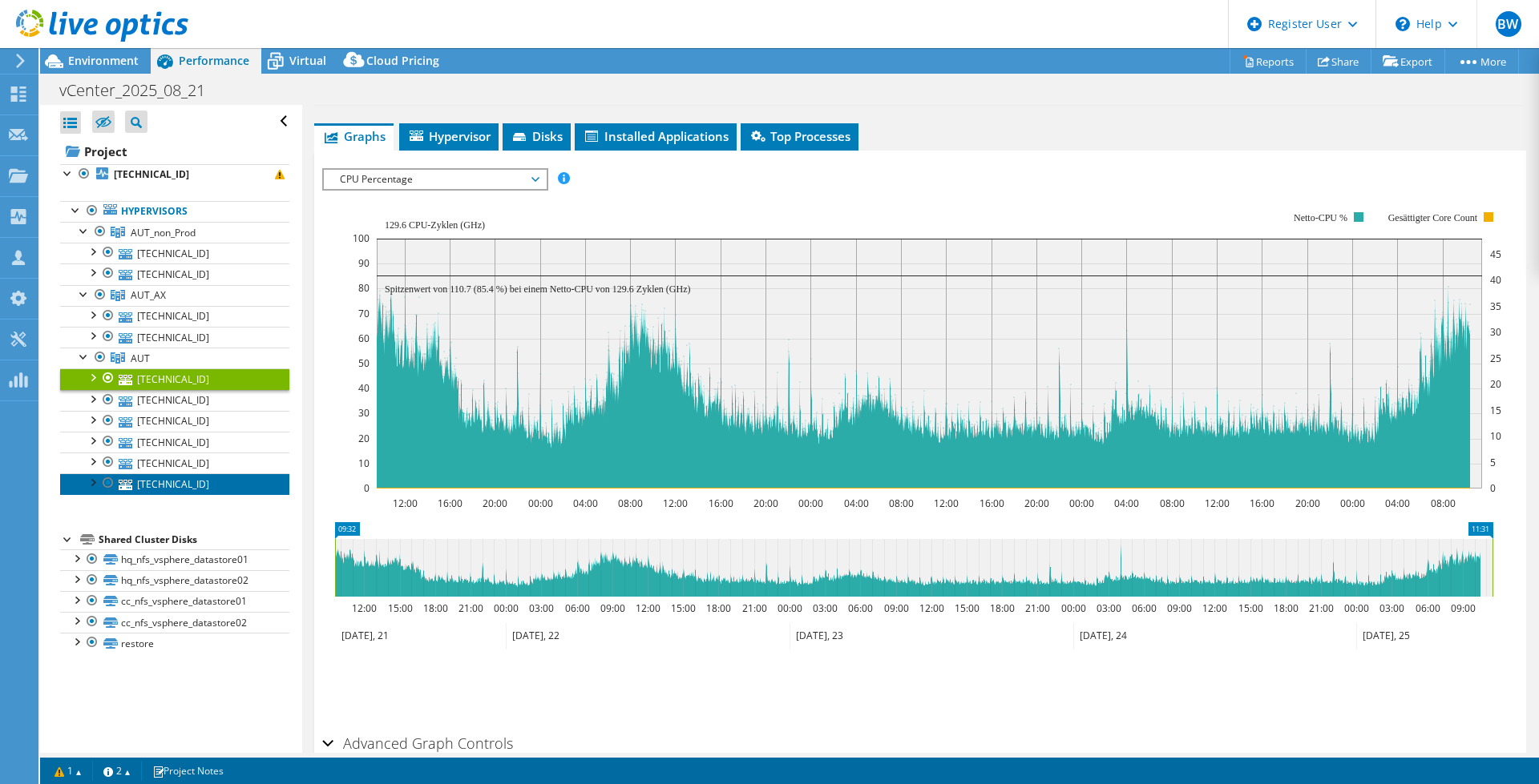
click at [188, 484] on link "[TECHNICAL_ID]" at bounding box center [175, 484] width 229 height 21
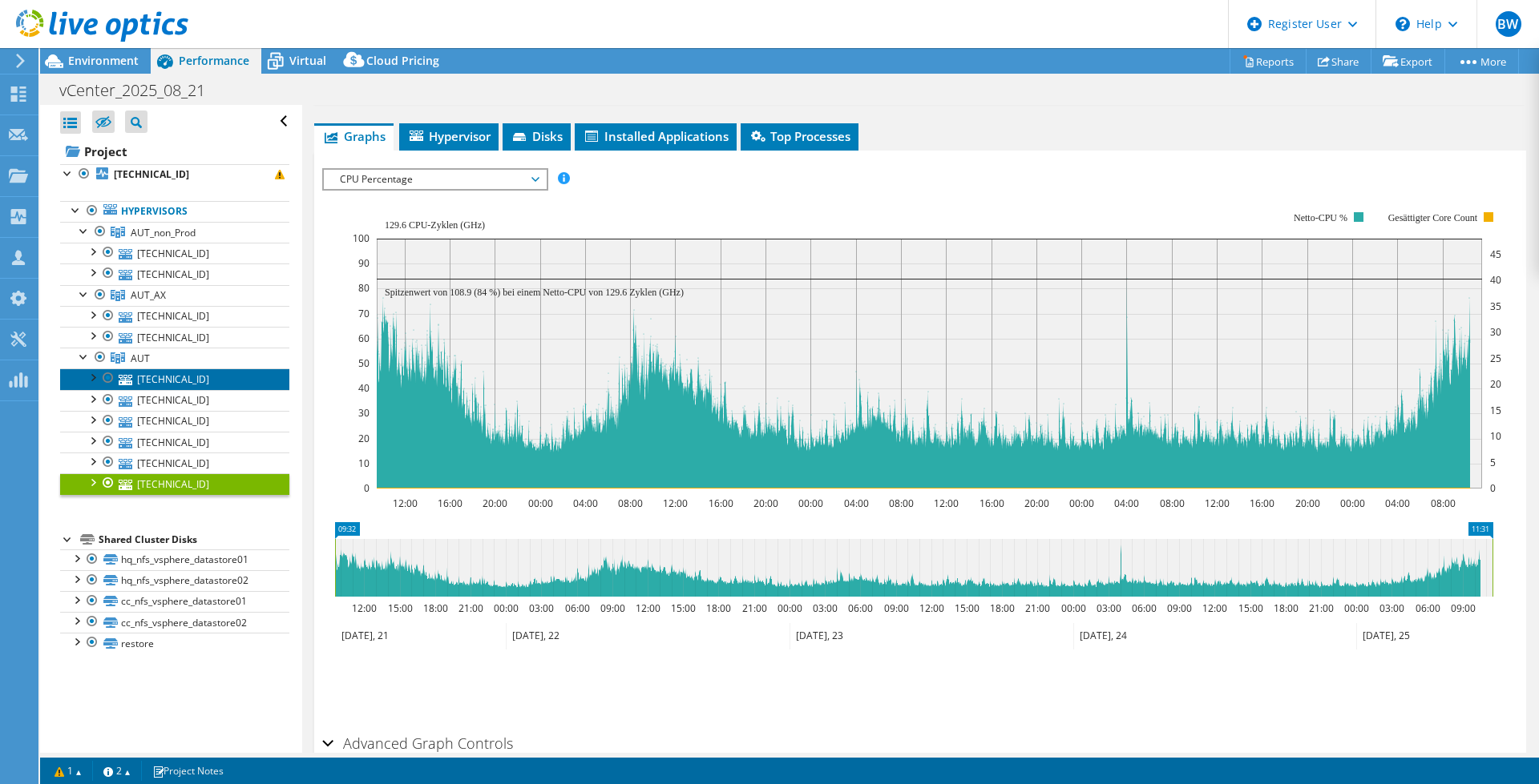
click at [202, 383] on link "[TECHNICAL_ID]" at bounding box center [175, 379] width 229 height 21
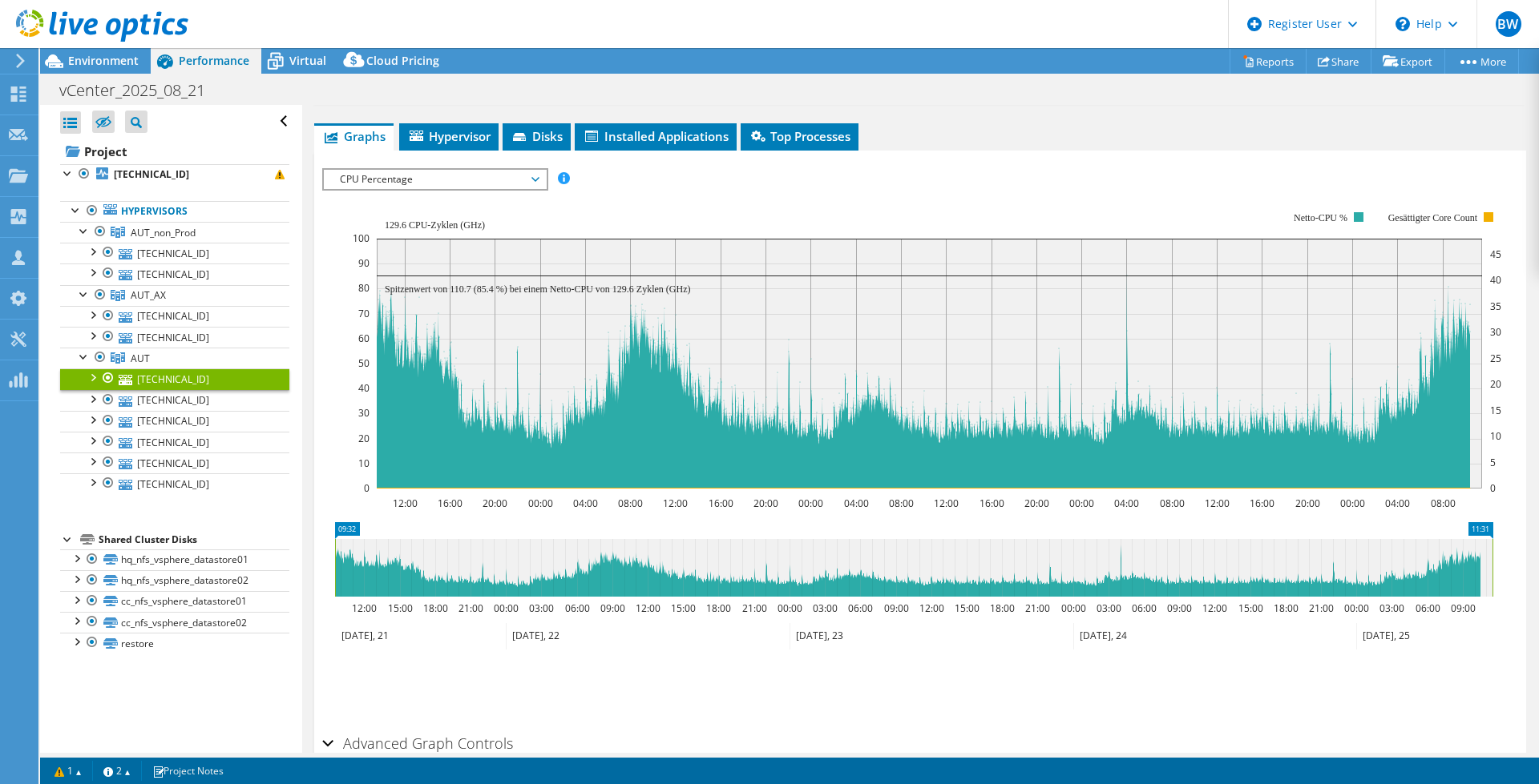
click at [539, 183] on span "CPU Percentage" at bounding box center [434, 179] width 222 height 19
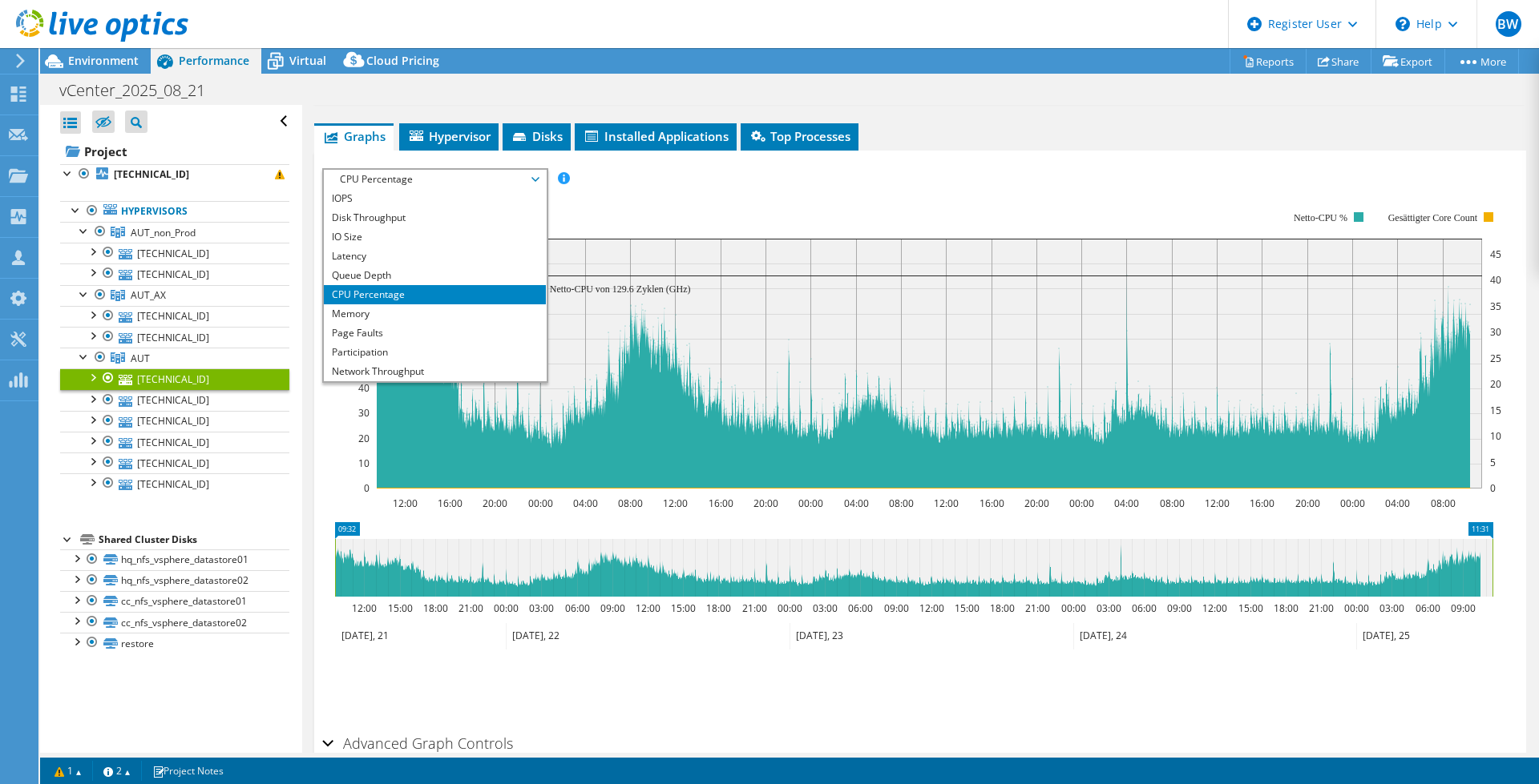
click at [539, 183] on span "CPU Percentage" at bounding box center [434, 179] width 222 height 19
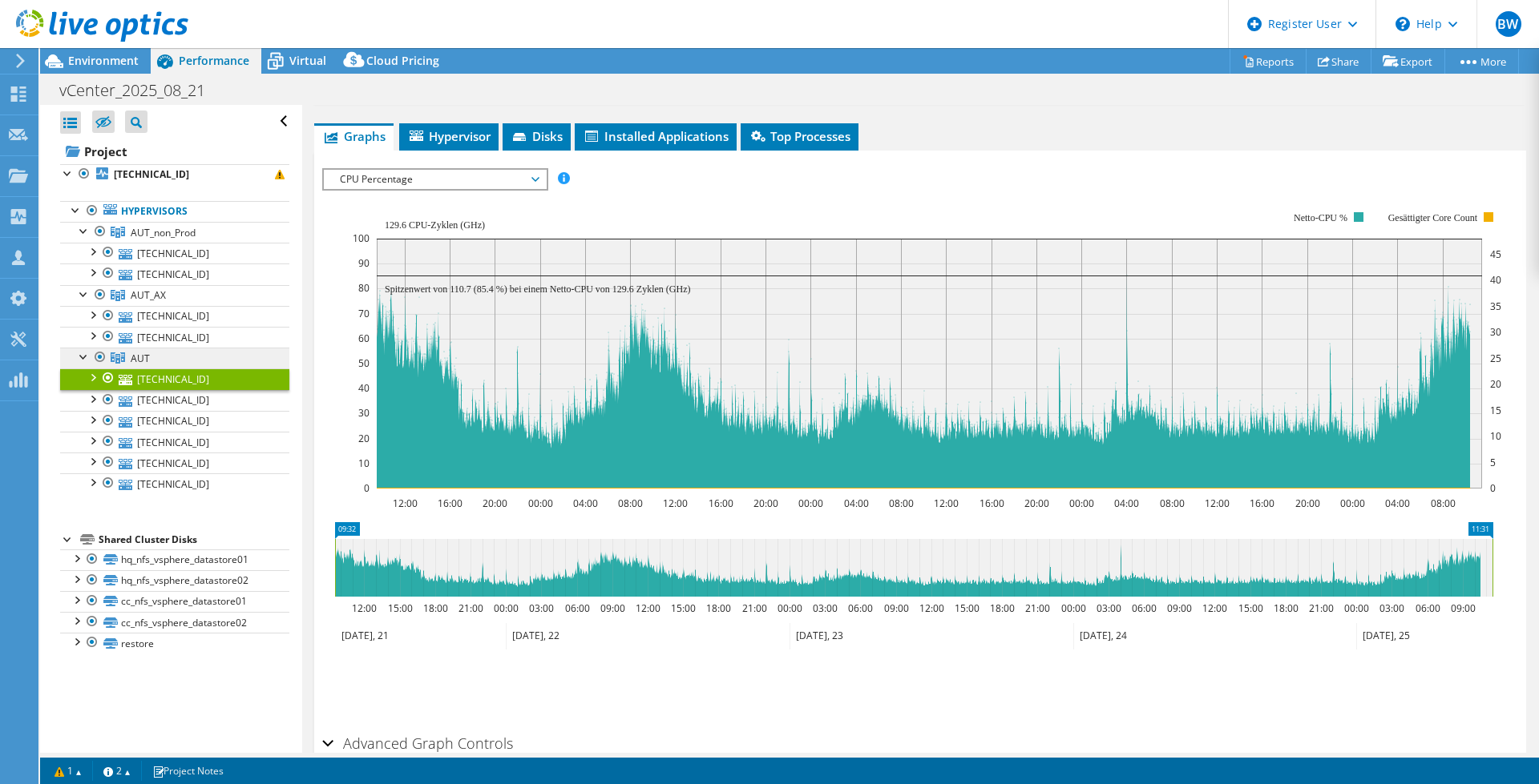
click at [172, 350] on link "AUT" at bounding box center [175, 358] width 229 height 21
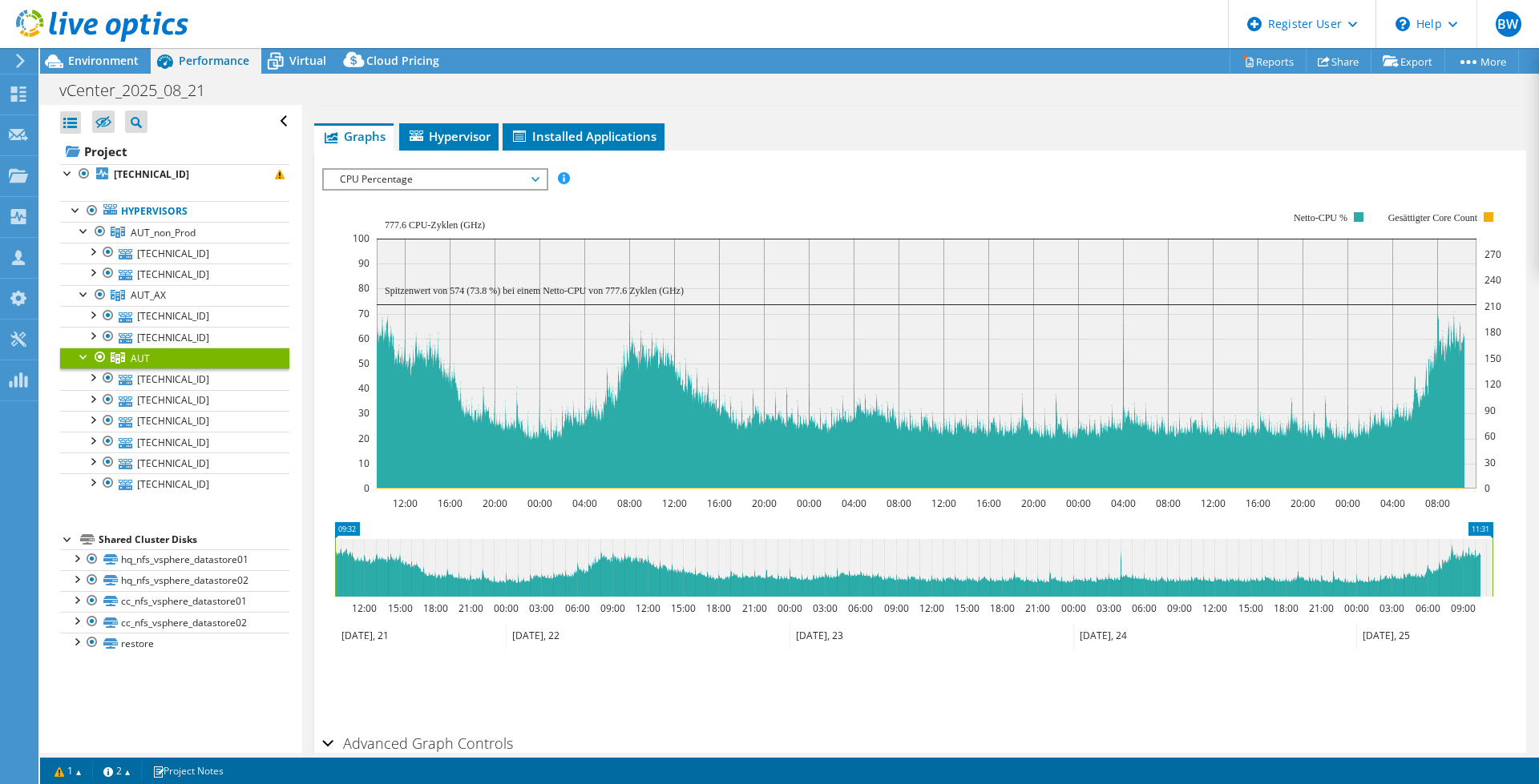
scroll to position [0, 0]
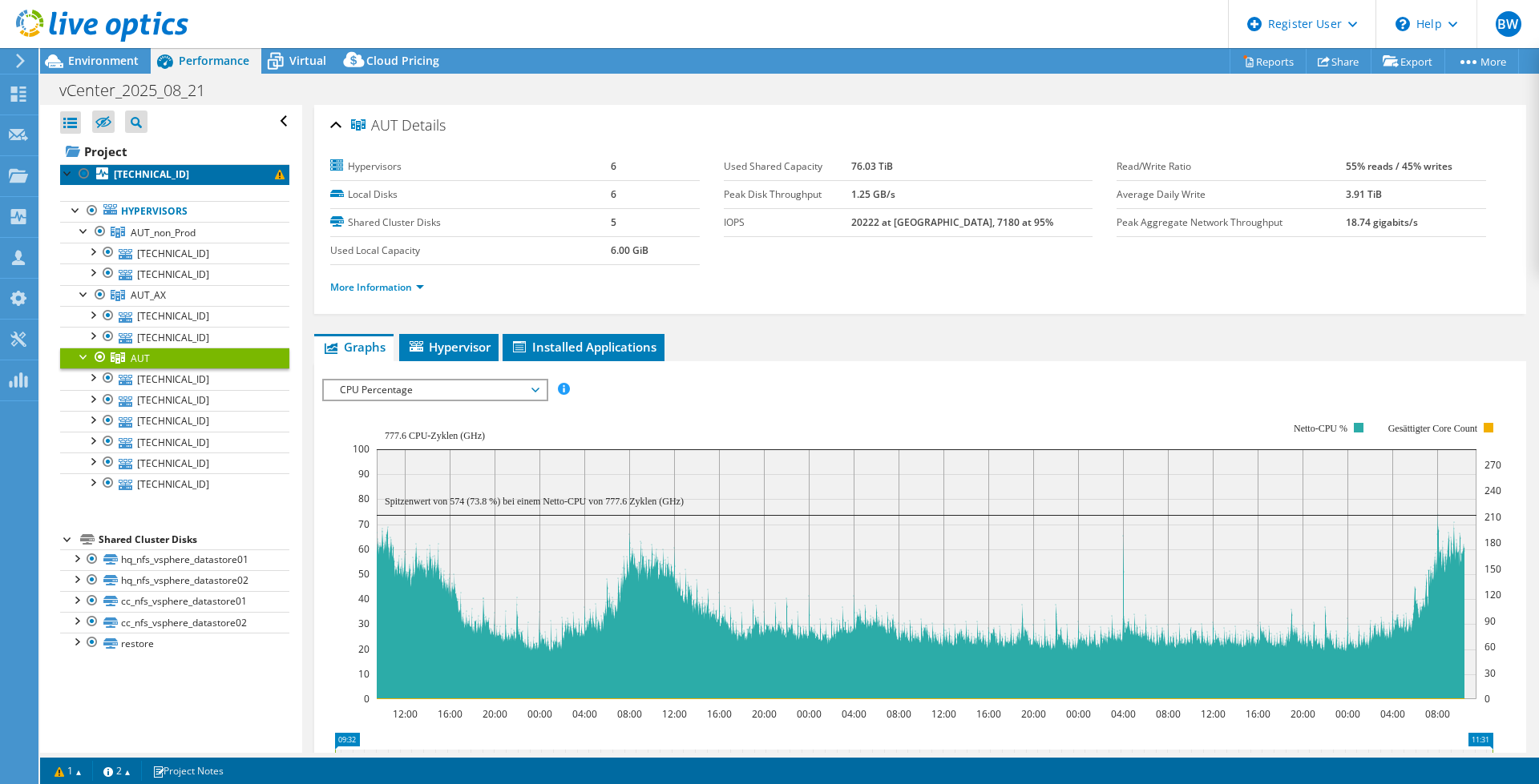
click at [157, 175] on link "[TECHNICAL_ID]" at bounding box center [175, 175] width 229 height 21
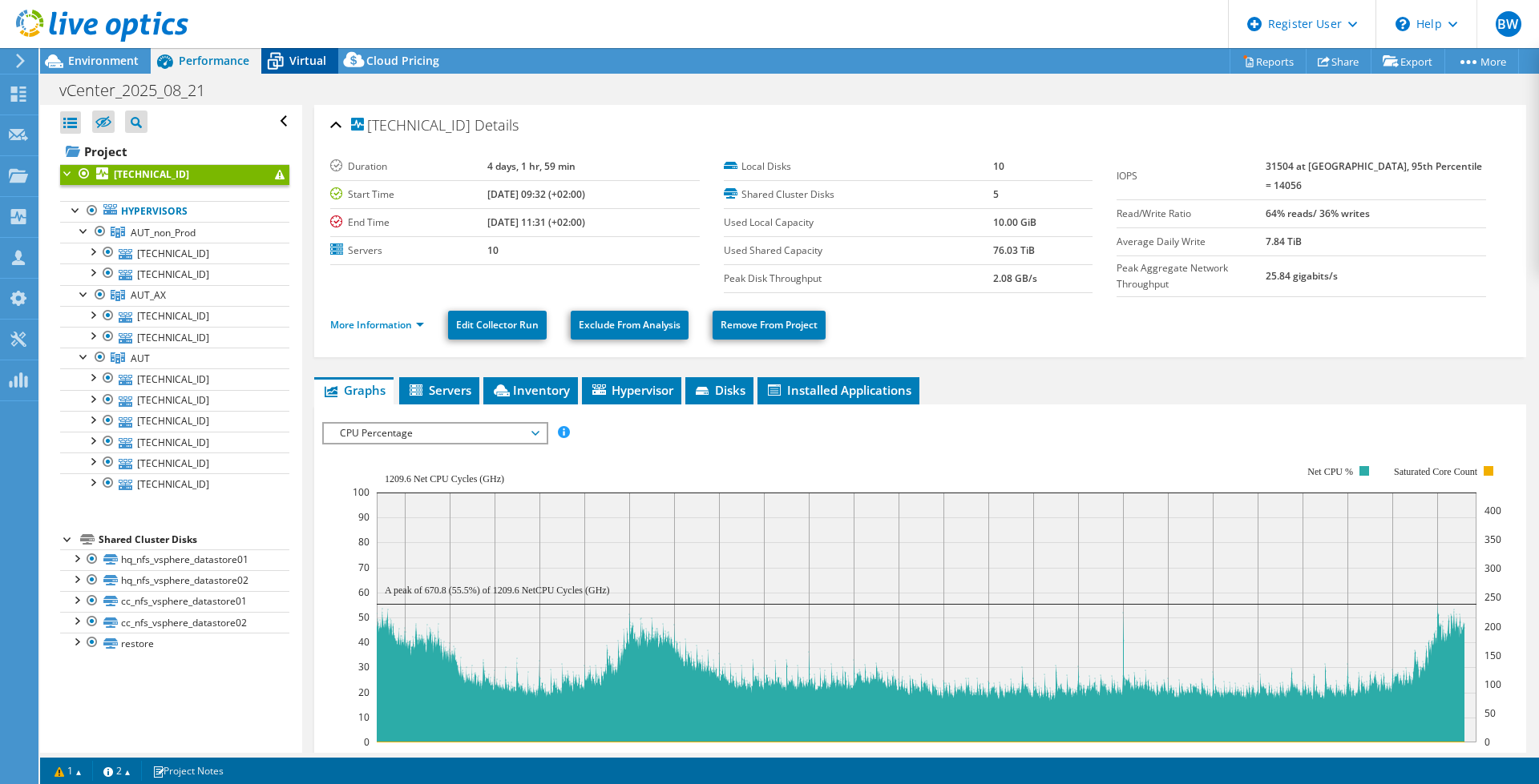
click at [300, 62] on span "Virtual" at bounding box center [308, 61] width 37 height 16
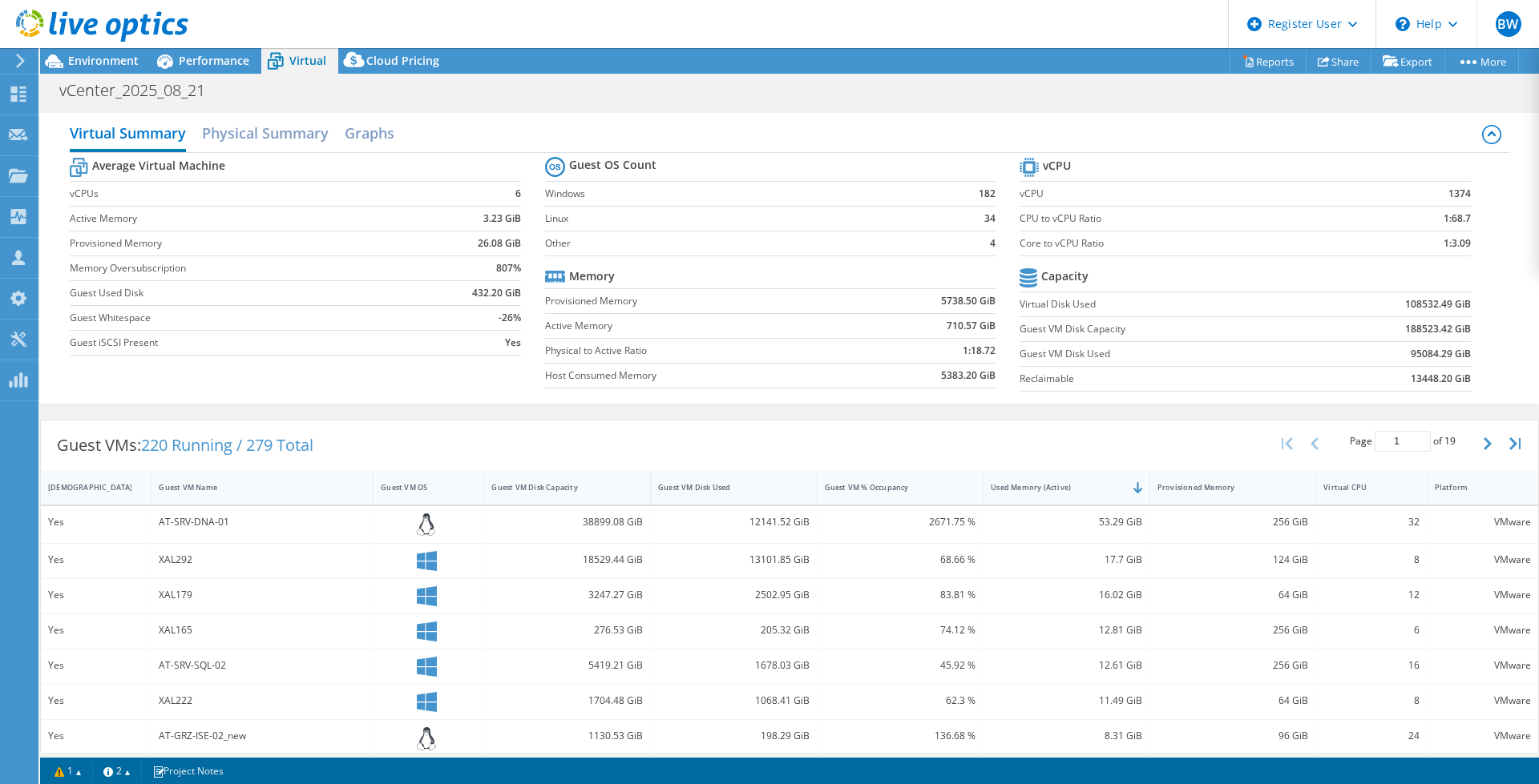
click at [1336, 489] on div "Virtual CPU" at bounding box center [1361, 488] width 76 height 10
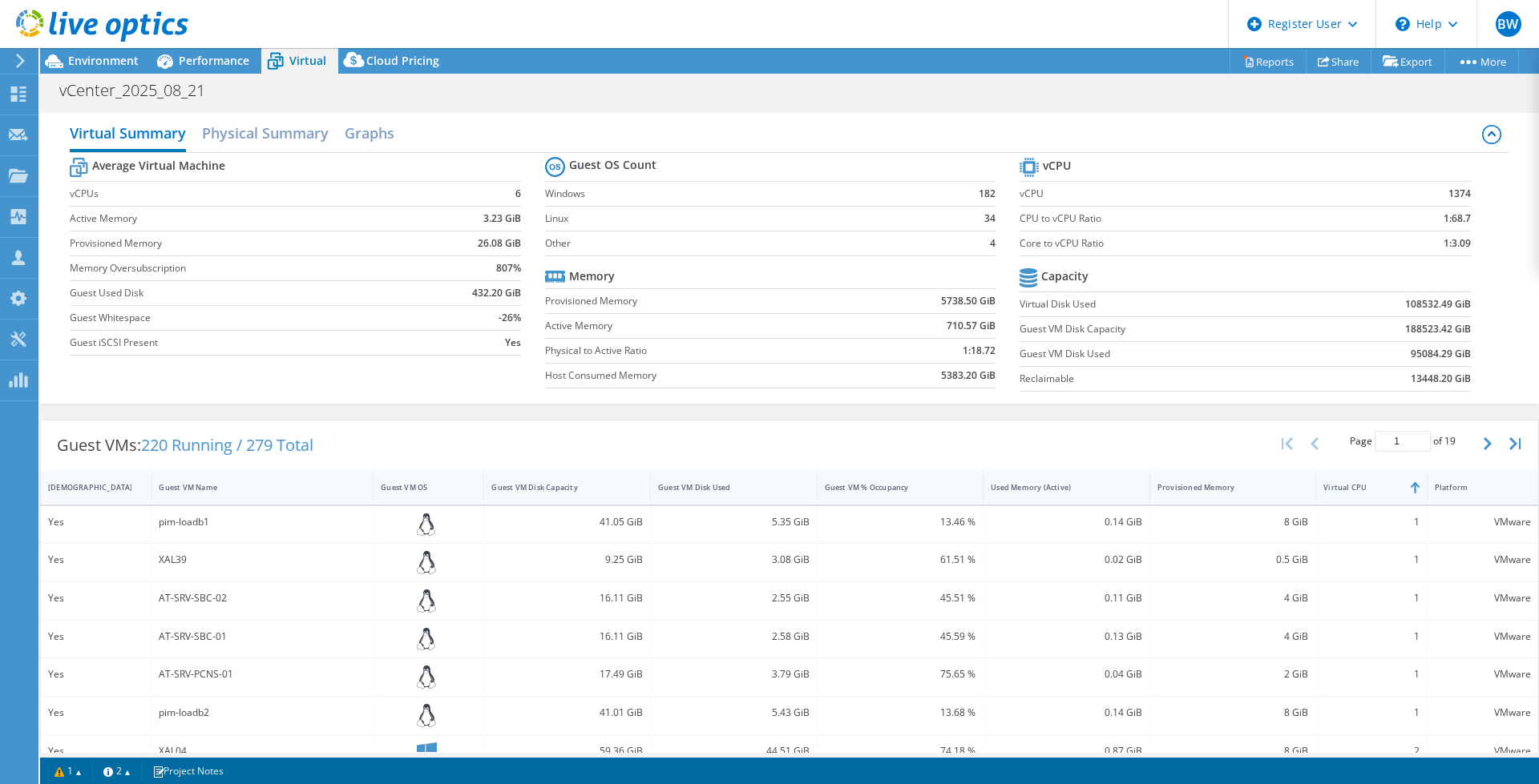
click at [1336, 489] on div "Virtual CPU" at bounding box center [1361, 488] width 76 height 10
